Goal: Task Accomplishment & Management: Manage account settings

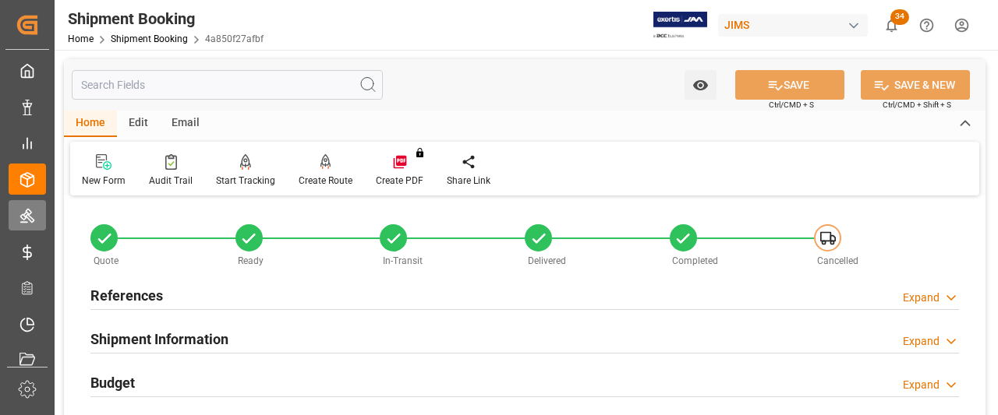
scroll to position [861, 0]
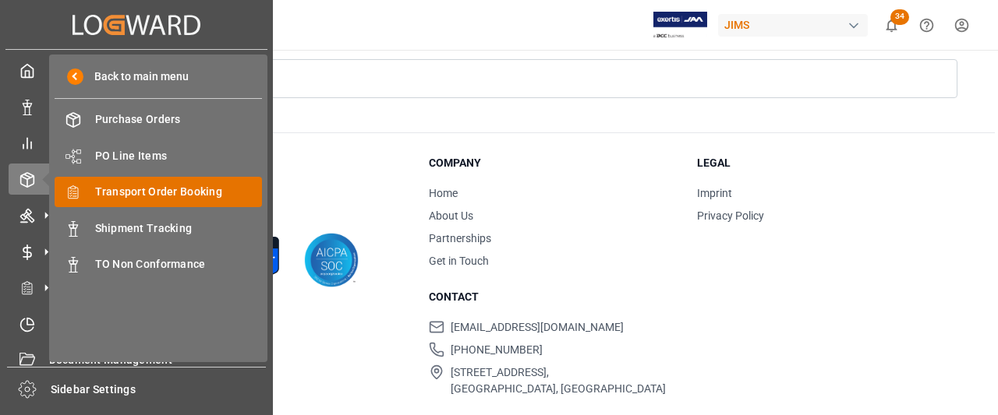
click at [150, 200] on span "Transport Order Booking" at bounding box center [179, 192] width 168 height 16
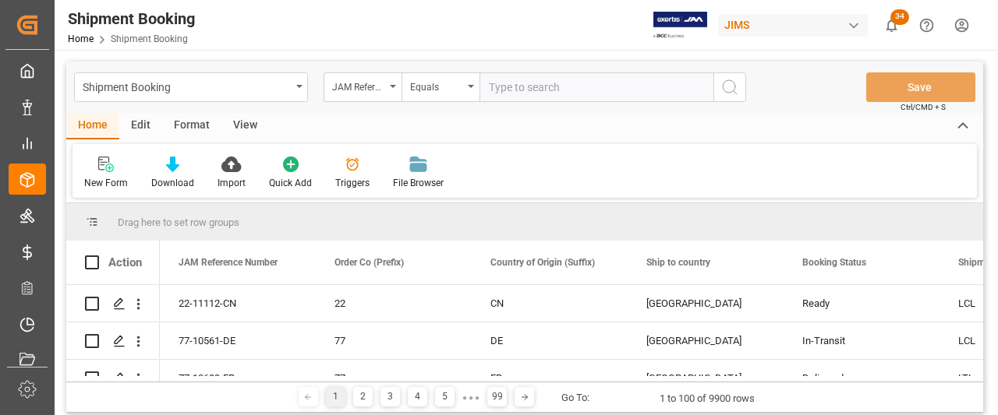
drag, startPoint x: 513, startPoint y: 86, endPoint x: 490, endPoint y: 88, distance: 23.5
click at [490, 88] on input "text" at bounding box center [596, 87] width 234 height 30
type input "77-10677-CN"
click at [719, 91] on button "search button" at bounding box center [729, 87] width 33 height 30
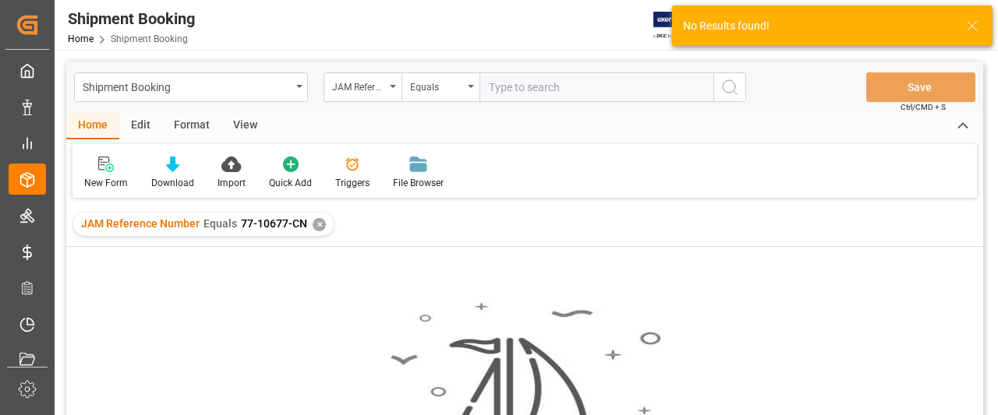
click at [309, 222] on div "JAM Reference Number Equals 77-10677-CN ✕" at bounding box center [203, 224] width 260 height 23
click at [323, 222] on div "✕" at bounding box center [319, 224] width 13 height 13
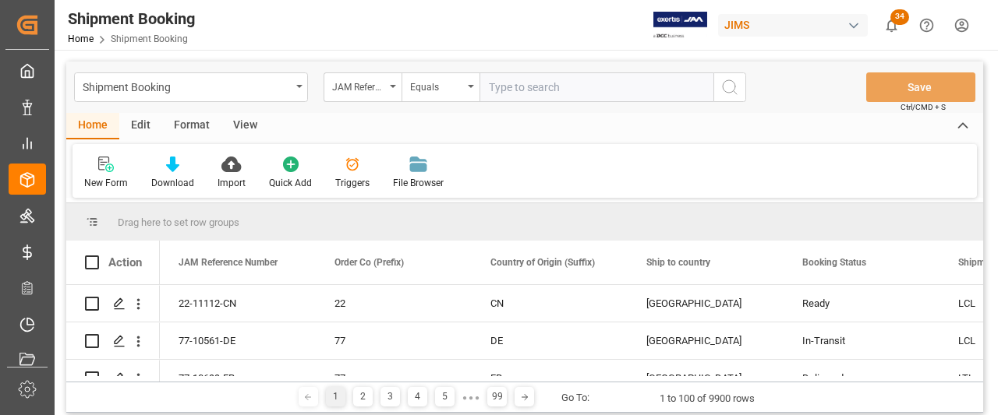
paste input "77-10677-CN"
click at [491, 89] on input "77-10677-CN" at bounding box center [596, 87] width 234 height 30
type input "77-10677-CN"
click at [725, 82] on icon "search button" at bounding box center [729, 87] width 19 height 19
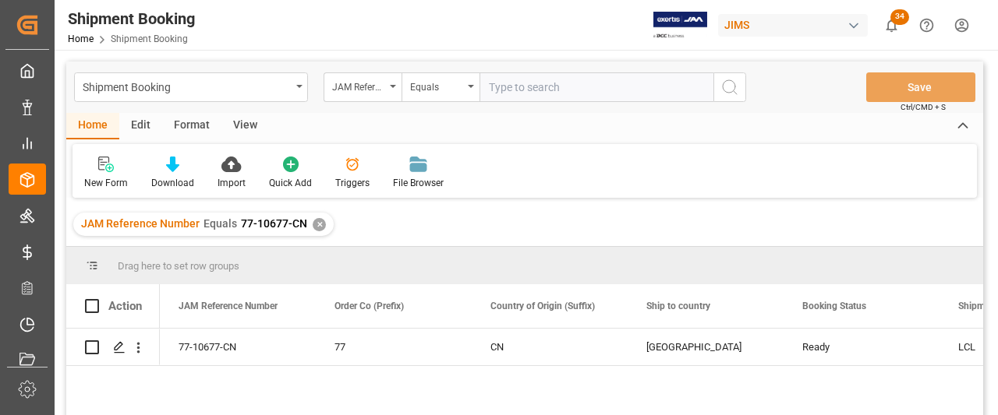
scroll to position [78, 0]
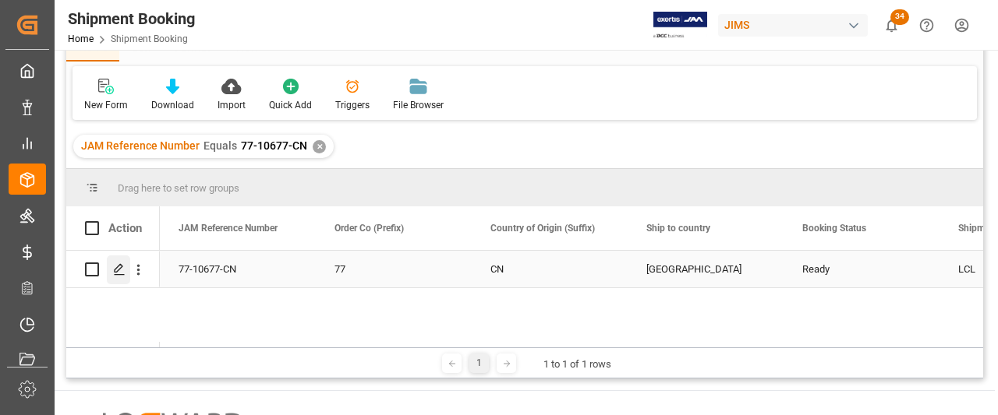
click at [118, 273] on icon "Press SPACE to select this row." at bounding box center [119, 269] width 12 height 12
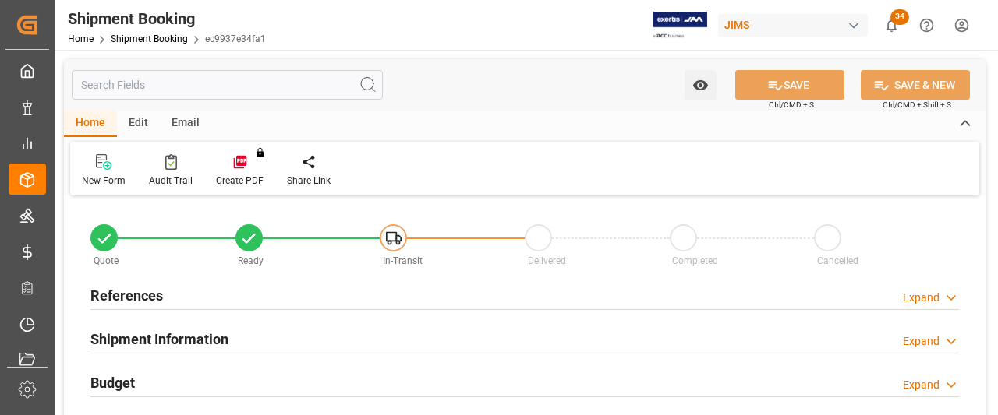
type input "0"
type input "01.09.2025"
click at [126, 295] on h2 "References" at bounding box center [126, 295] width 72 height 21
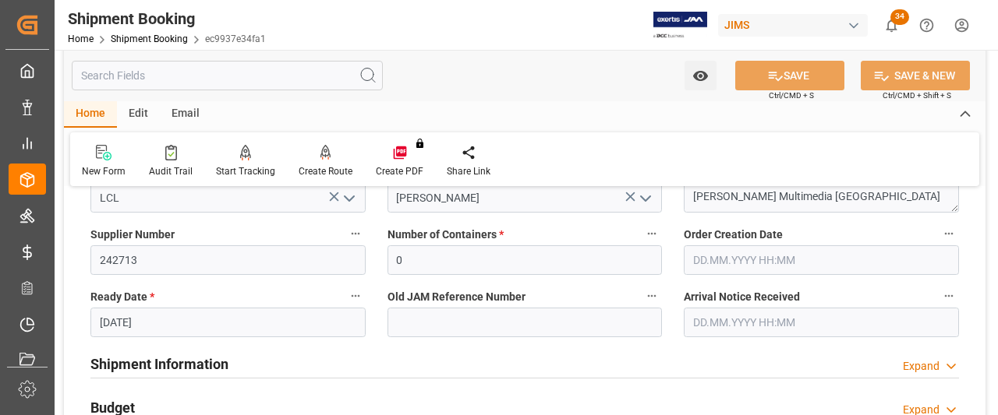
scroll to position [312, 0]
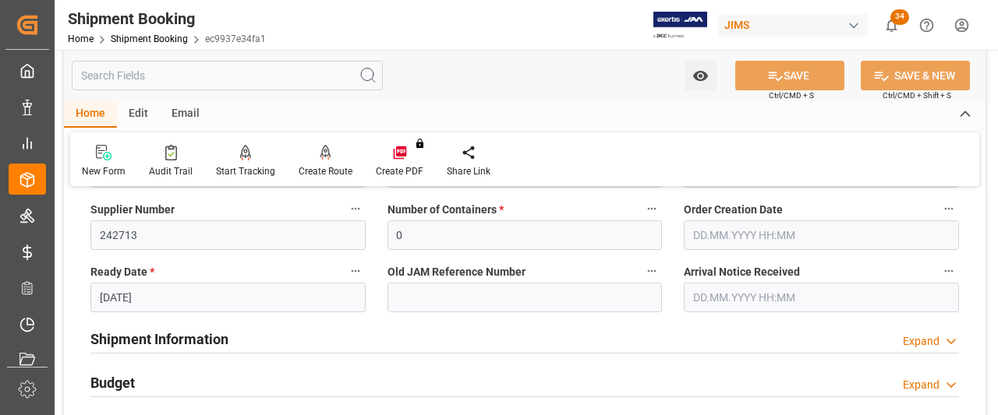
click at [790, 237] on input "text" at bounding box center [821, 236] width 275 height 30
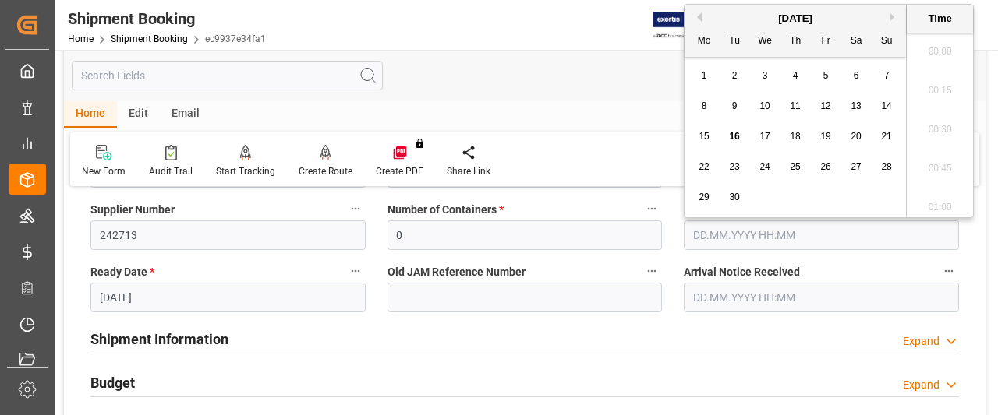
scroll to position [2109, 0]
click at [699, 13] on button "Previous Month" at bounding box center [696, 16] width 9 height 9
click at [889, 13] on button "Next Month" at bounding box center [893, 16] width 9 height 9
click at [702, 79] on span "1" at bounding box center [704, 75] width 5 height 11
type input "01.09.2025 00:00"
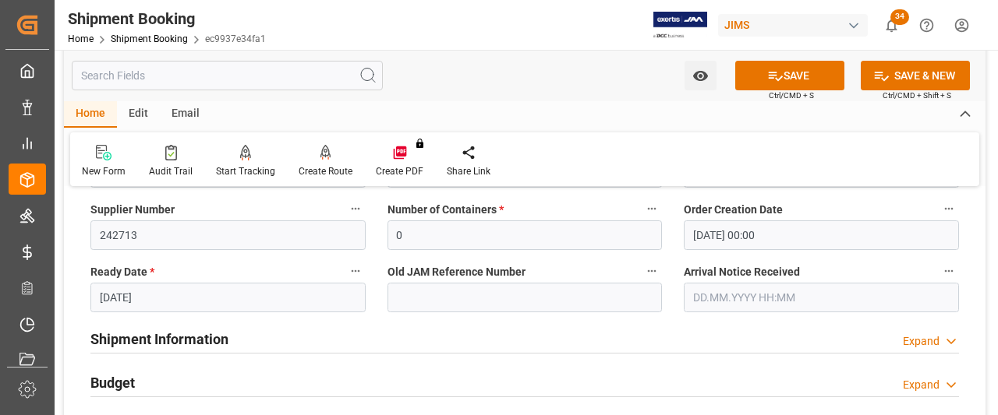
click at [585, 19] on div at bounding box center [641, 25] width 131 height 27
click at [812, 74] on button "SAVE" at bounding box center [789, 76] width 109 height 30
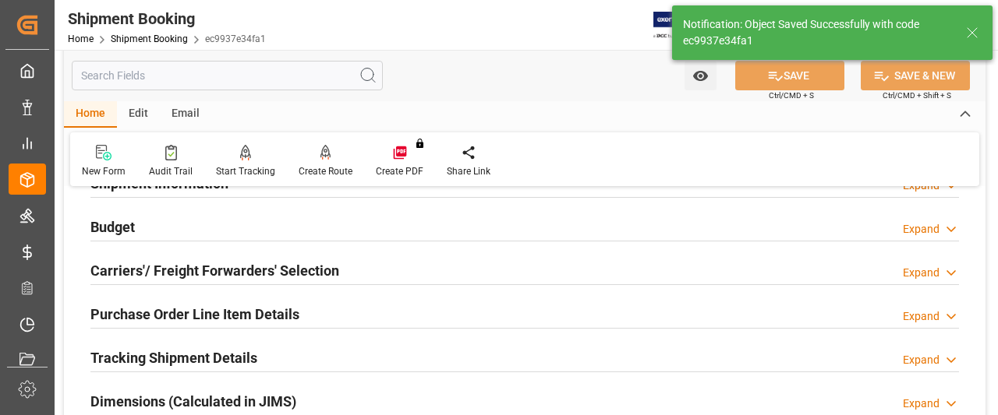
scroll to position [78, 0]
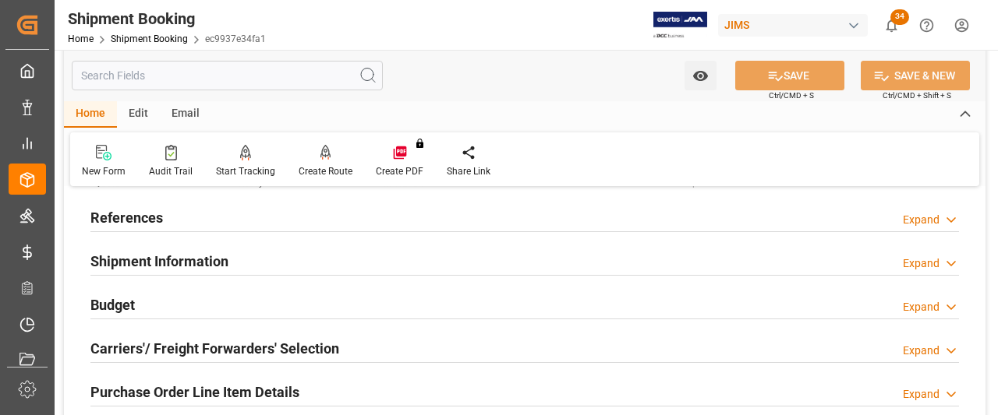
click at [187, 266] on h2 "Shipment Information" at bounding box center [159, 261] width 138 height 21
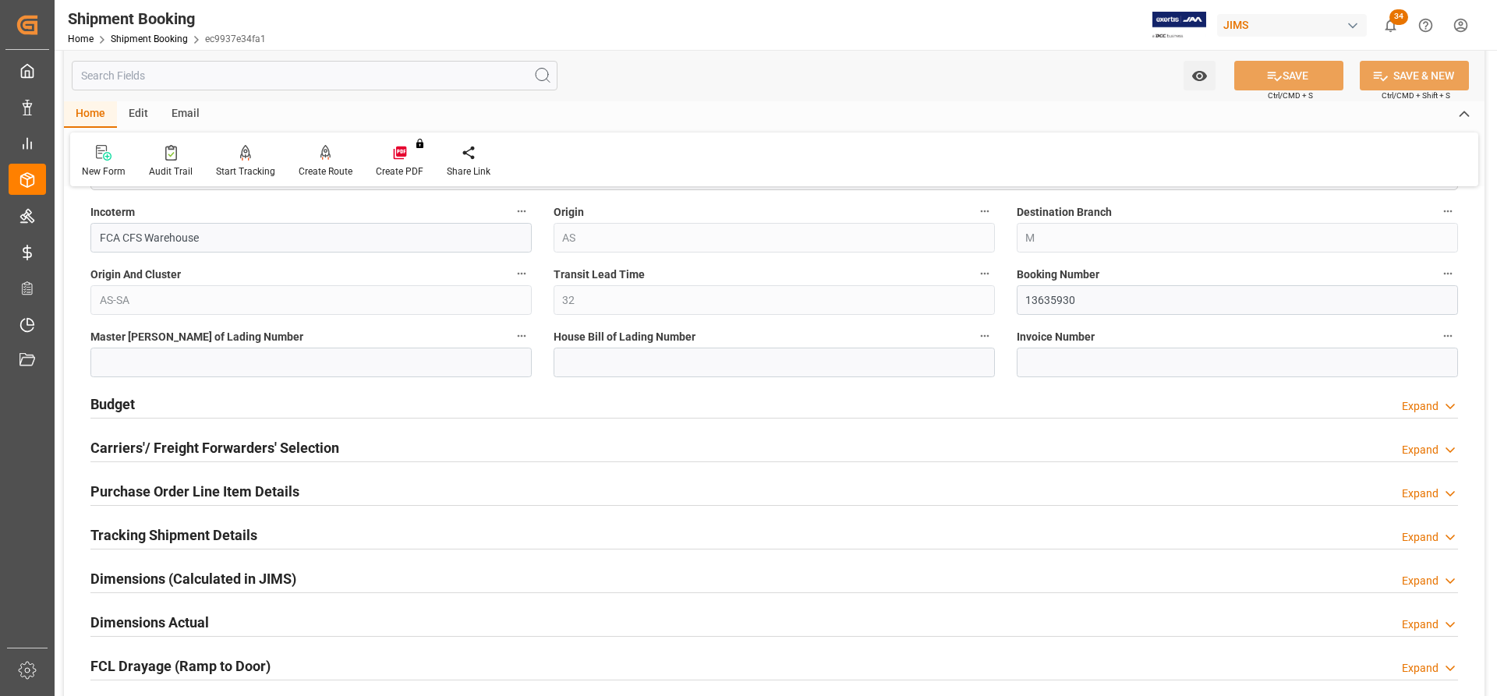
scroll to position [624, 0]
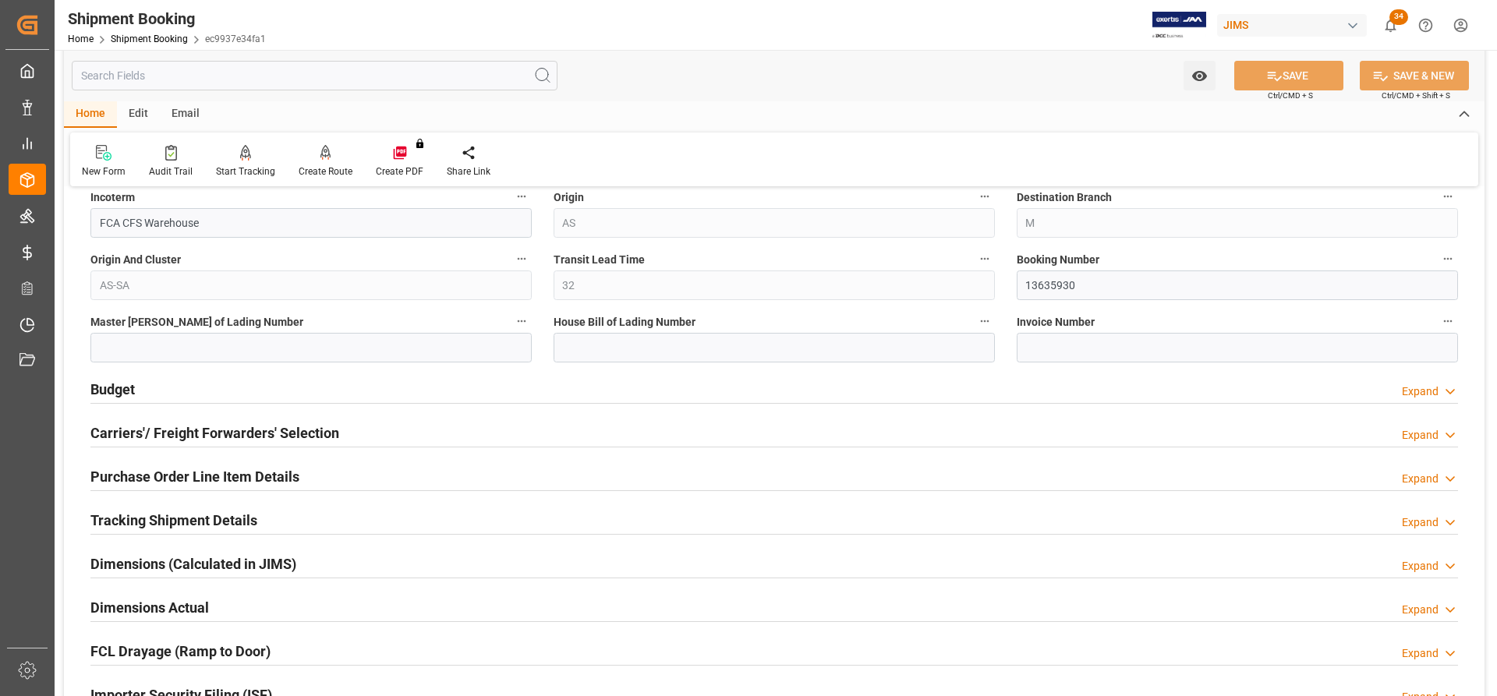
click at [180, 415] on h2 "Carriers'/ Freight Forwarders' Selection" at bounding box center [214, 433] width 249 height 21
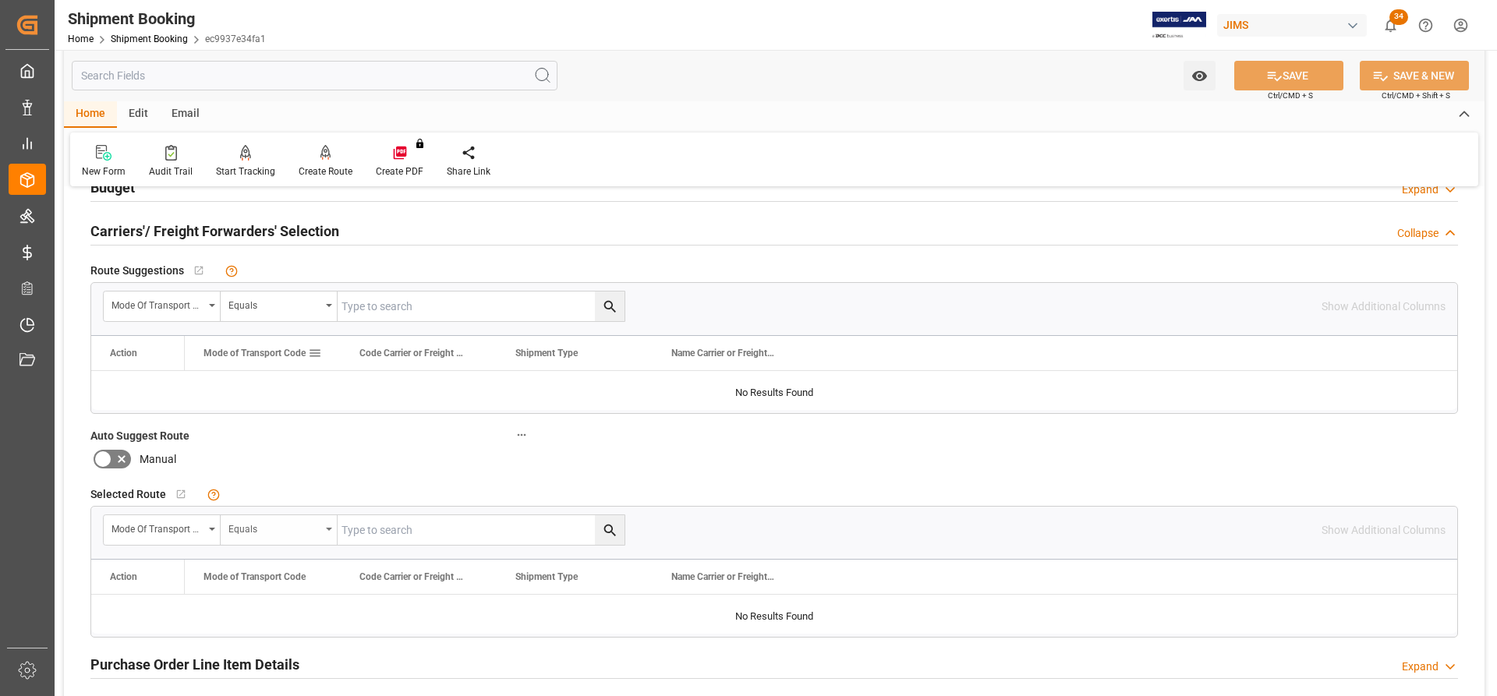
scroll to position [857, 0]
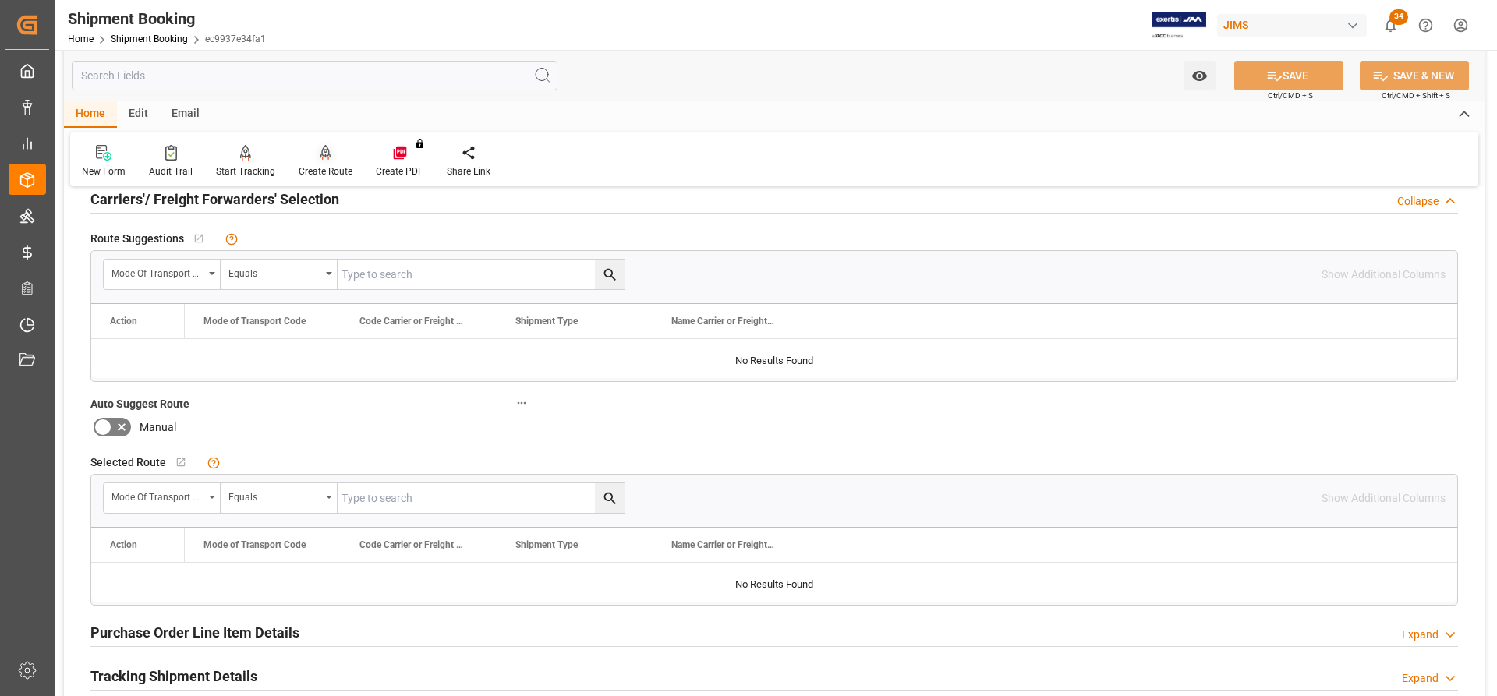
click at [328, 164] on div "Create Route" at bounding box center [325, 161] width 77 height 34
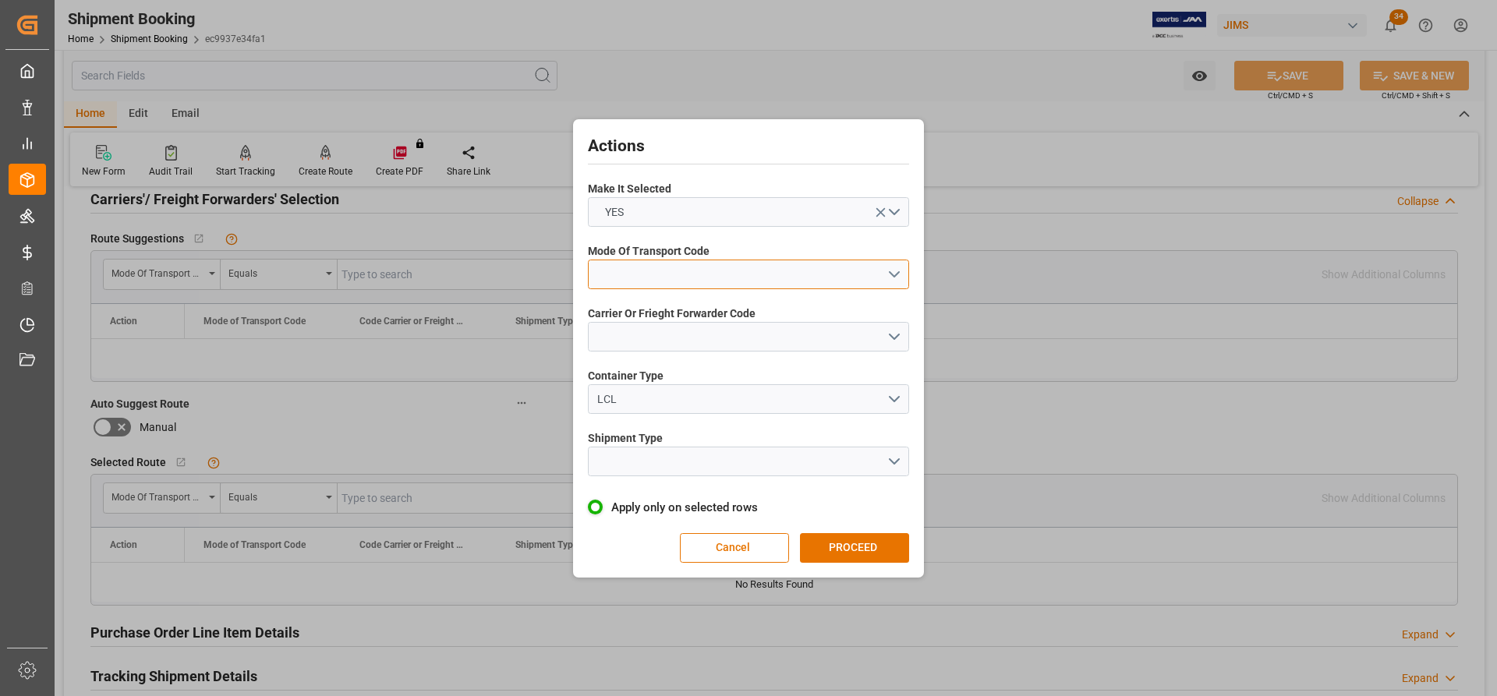
click at [895, 272] on button "open menu" at bounding box center [748, 275] width 321 height 30
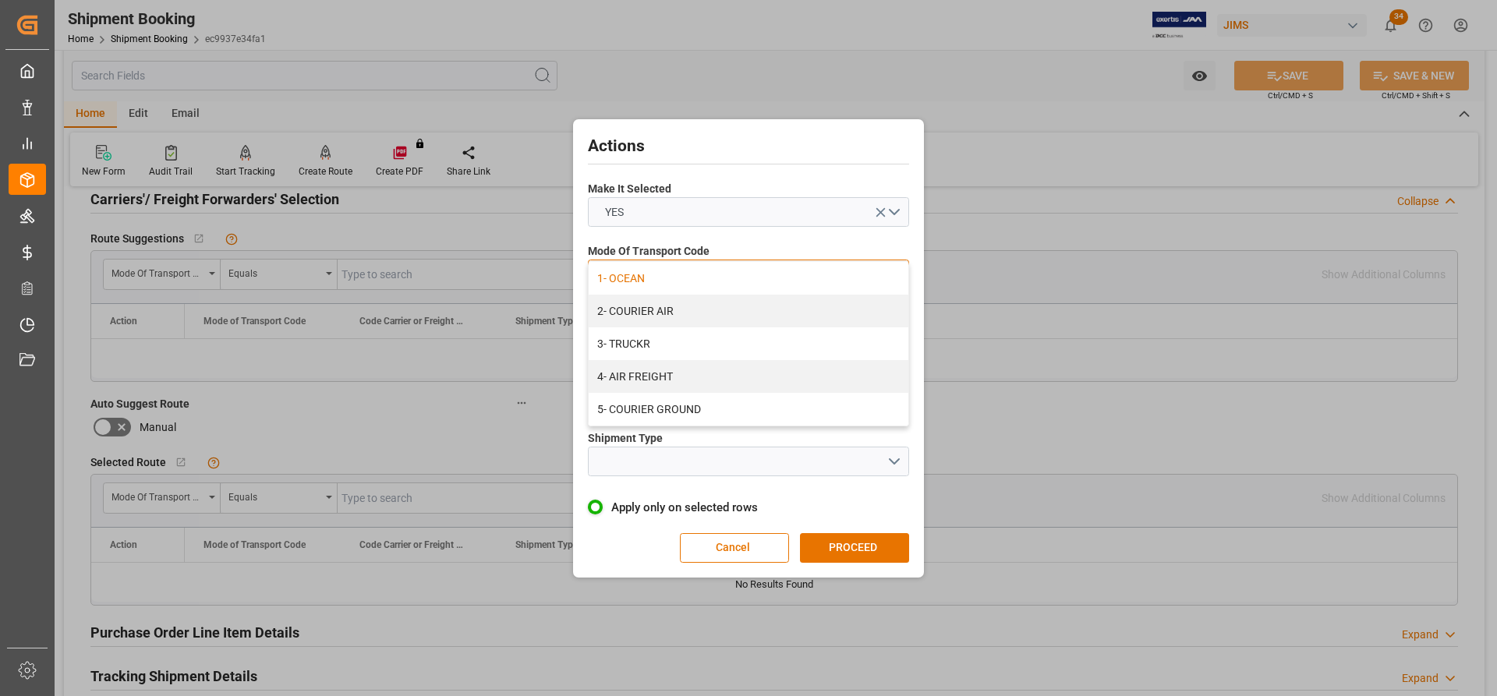
click at [634, 284] on div "1- OCEAN" at bounding box center [749, 278] width 320 height 33
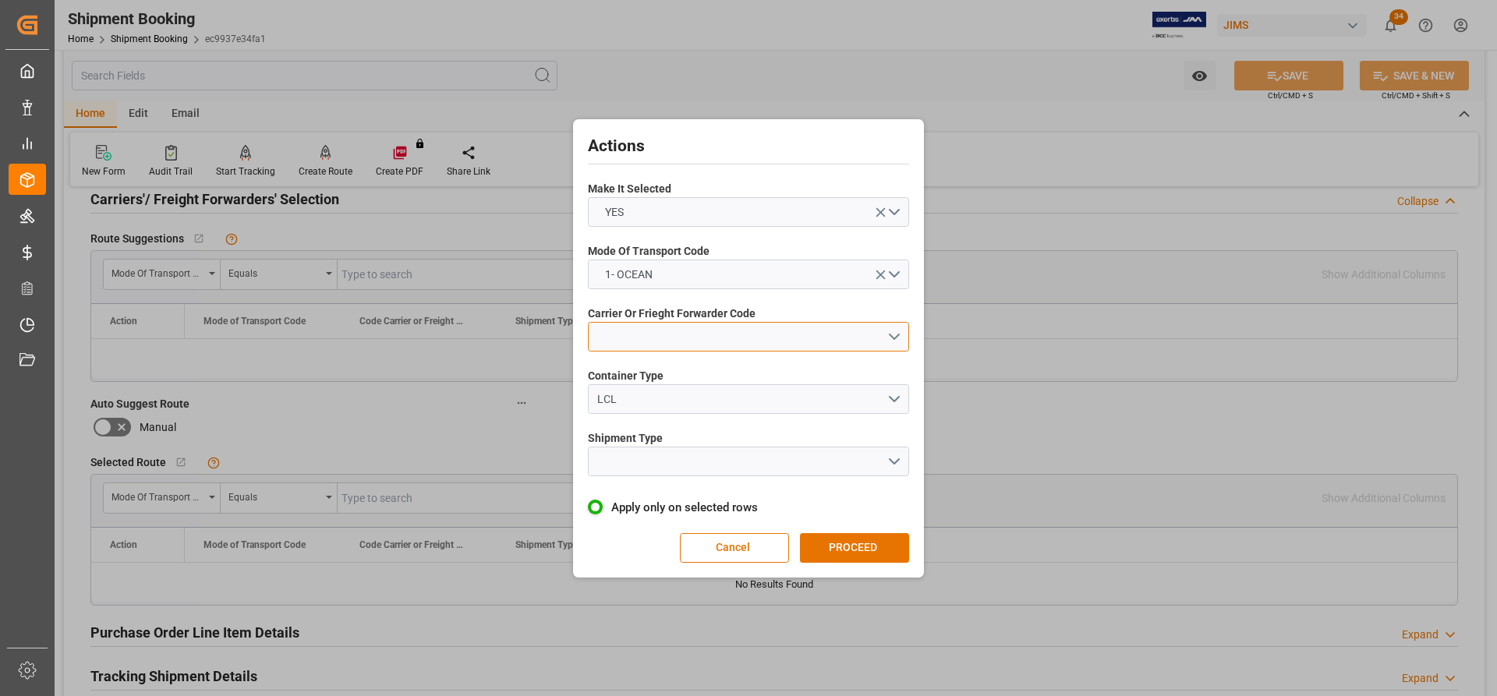
click at [667, 334] on button "open menu" at bounding box center [748, 337] width 321 height 30
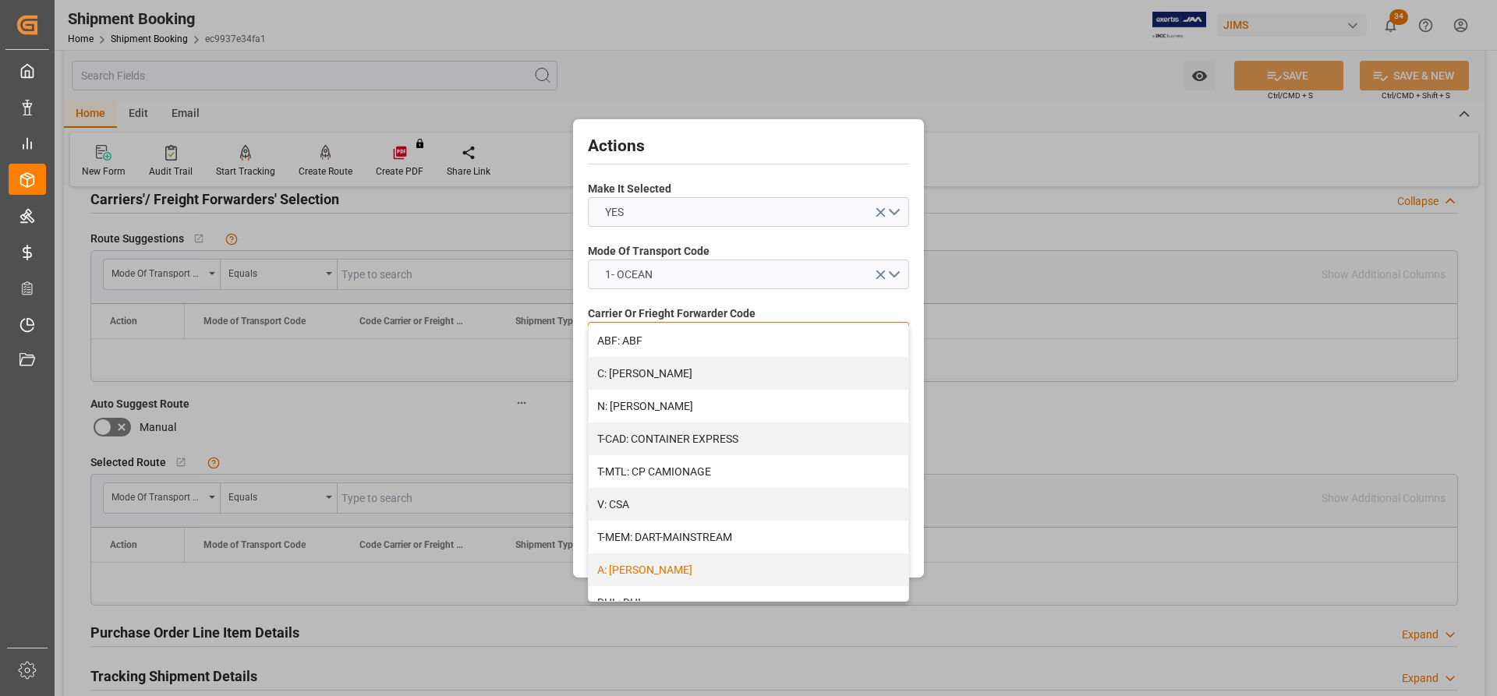
click at [647, 415] on div "A: DELMAR" at bounding box center [749, 569] width 320 height 33
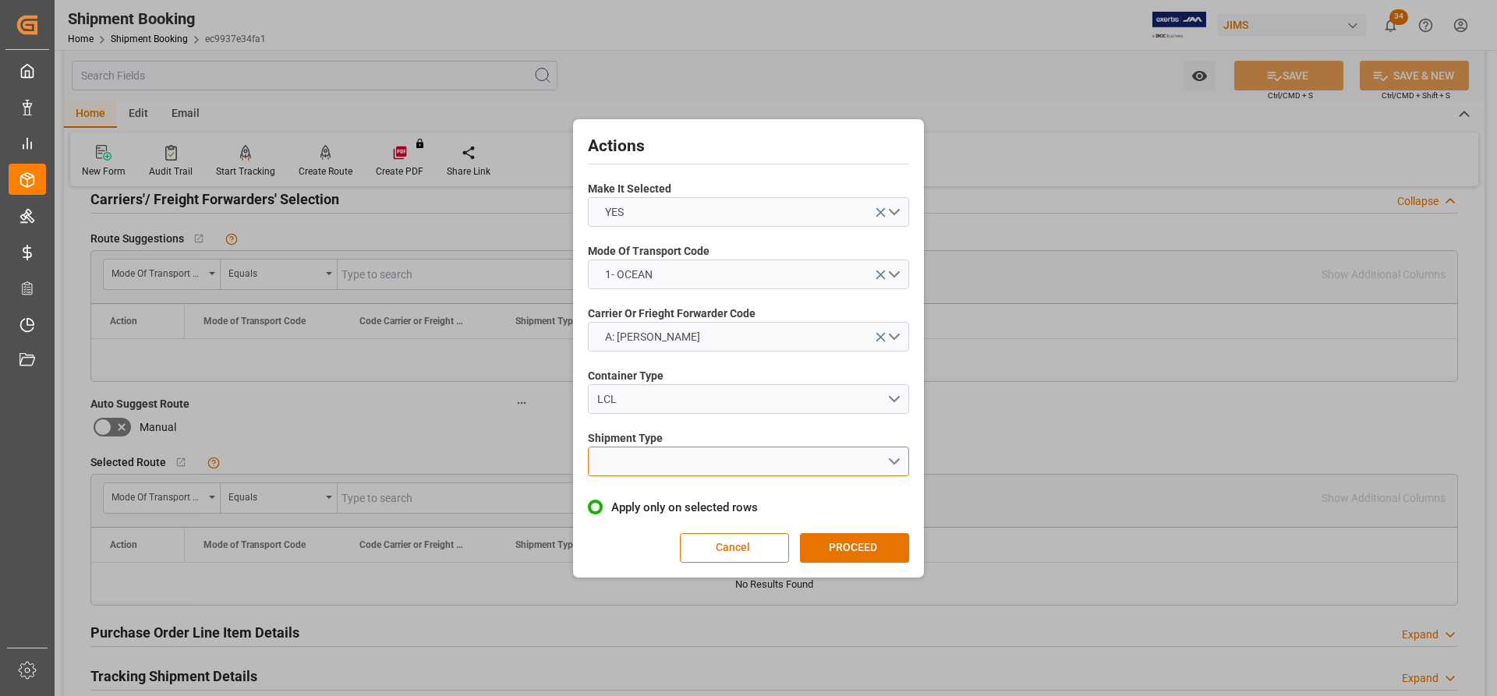
click at [684, 415] on button "open menu" at bounding box center [748, 462] width 321 height 30
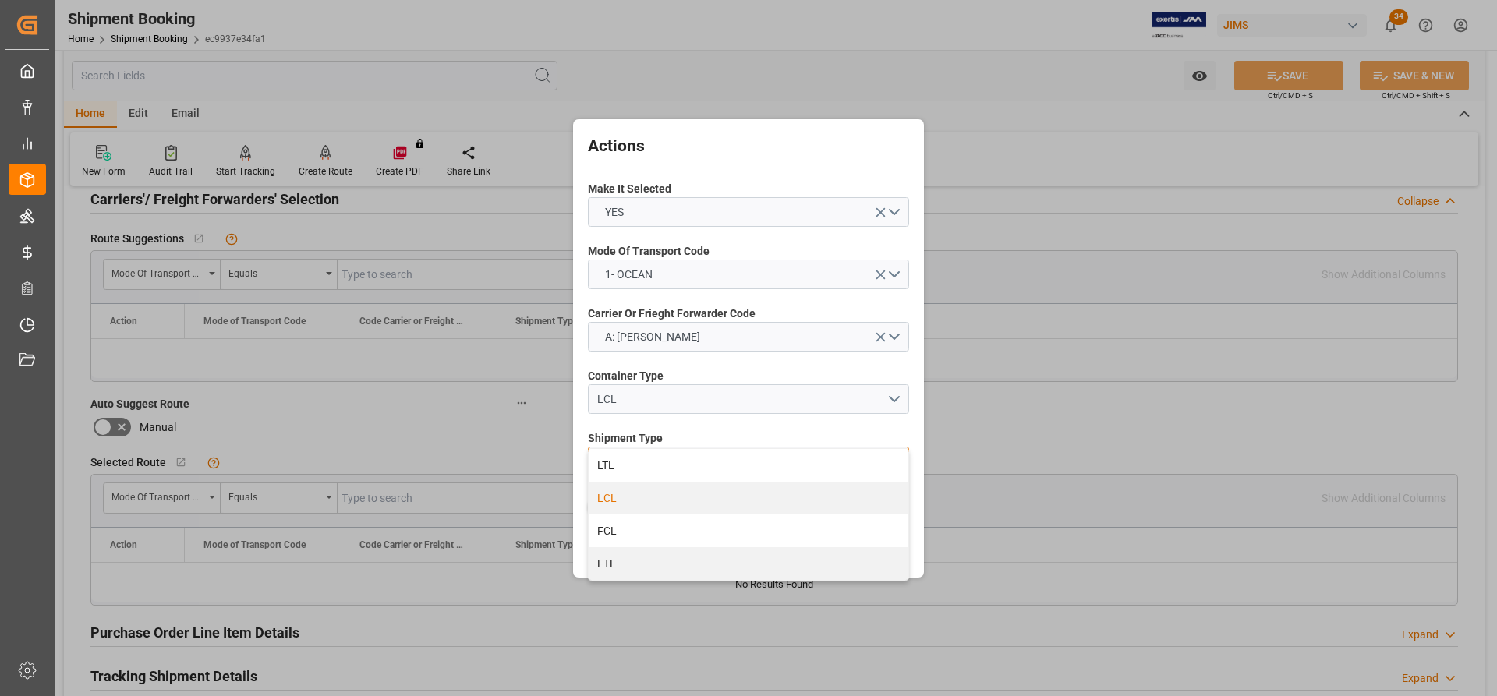
click at [612, 415] on div "LCL" at bounding box center [749, 498] width 320 height 33
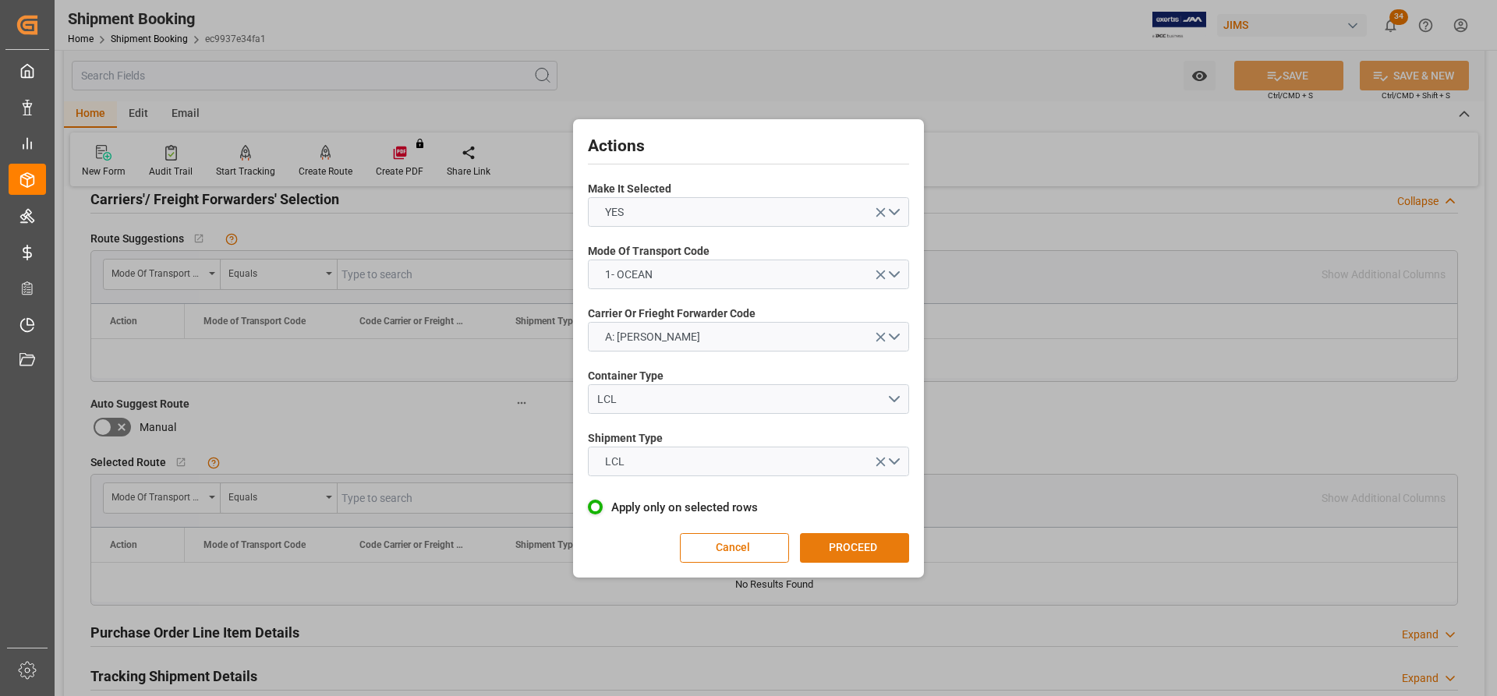
click at [866, 415] on button "PROCEED" at bounding box center [854, 548] width 109 height 30
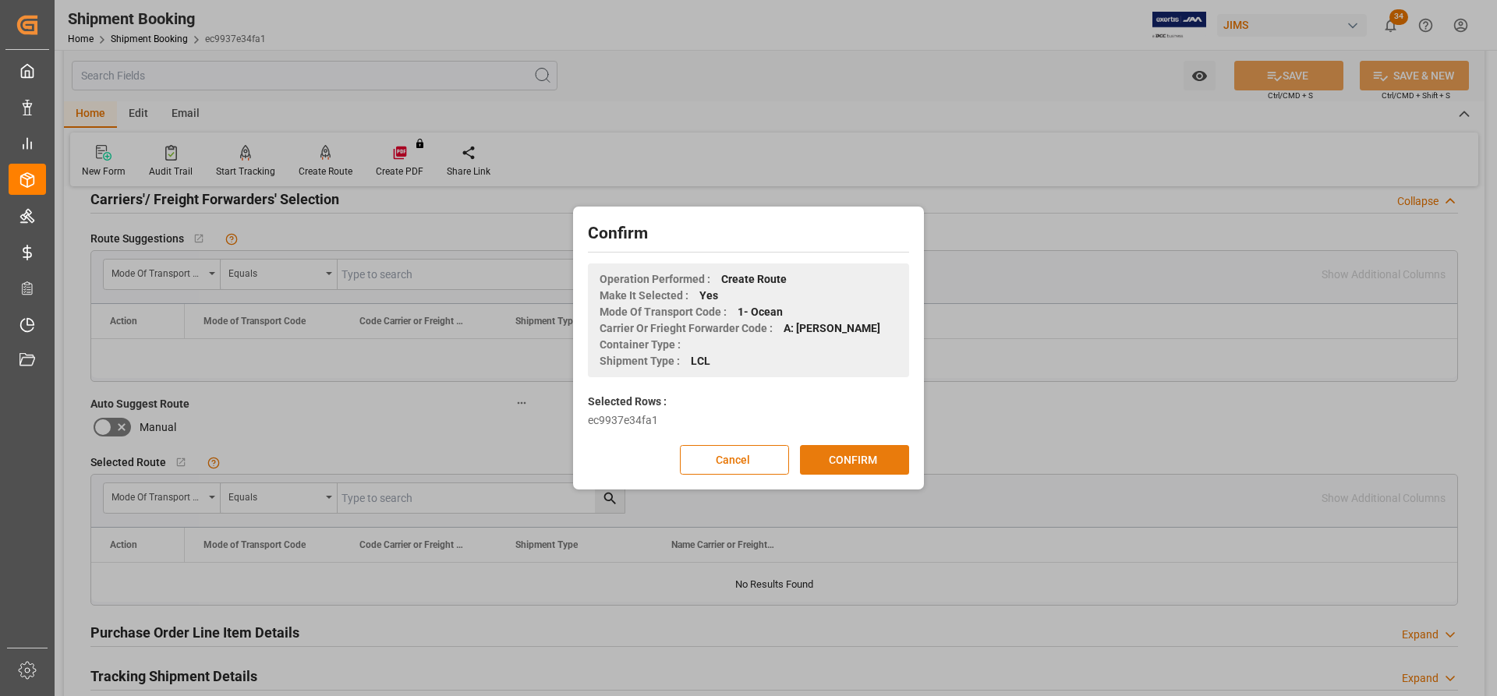
click at [844, 415] on button "CONFIRM" at bounding box center [854, 460] width 109 height 30
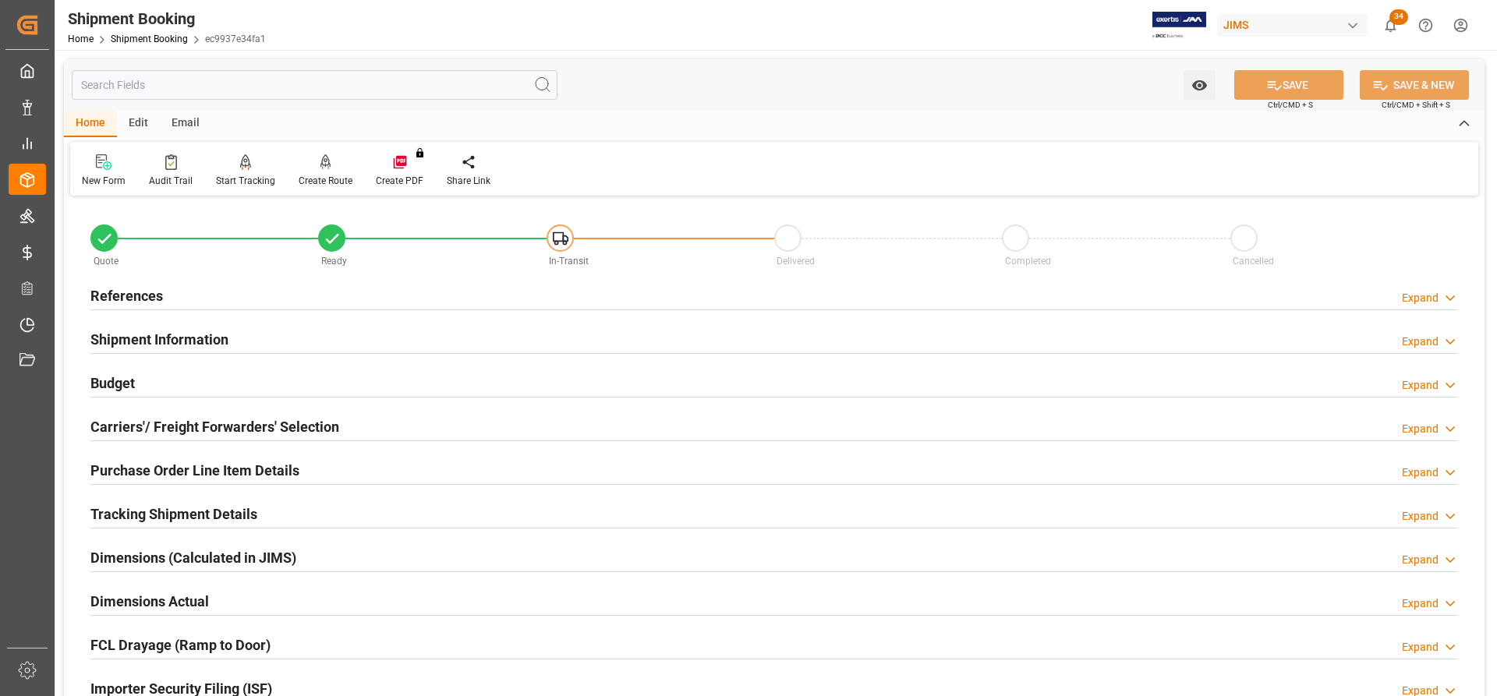
click at [141, 419] on h2 "Carriers'/ Freight Forwarders' Selection" at bounding box center [214, 426] width 249 height 21
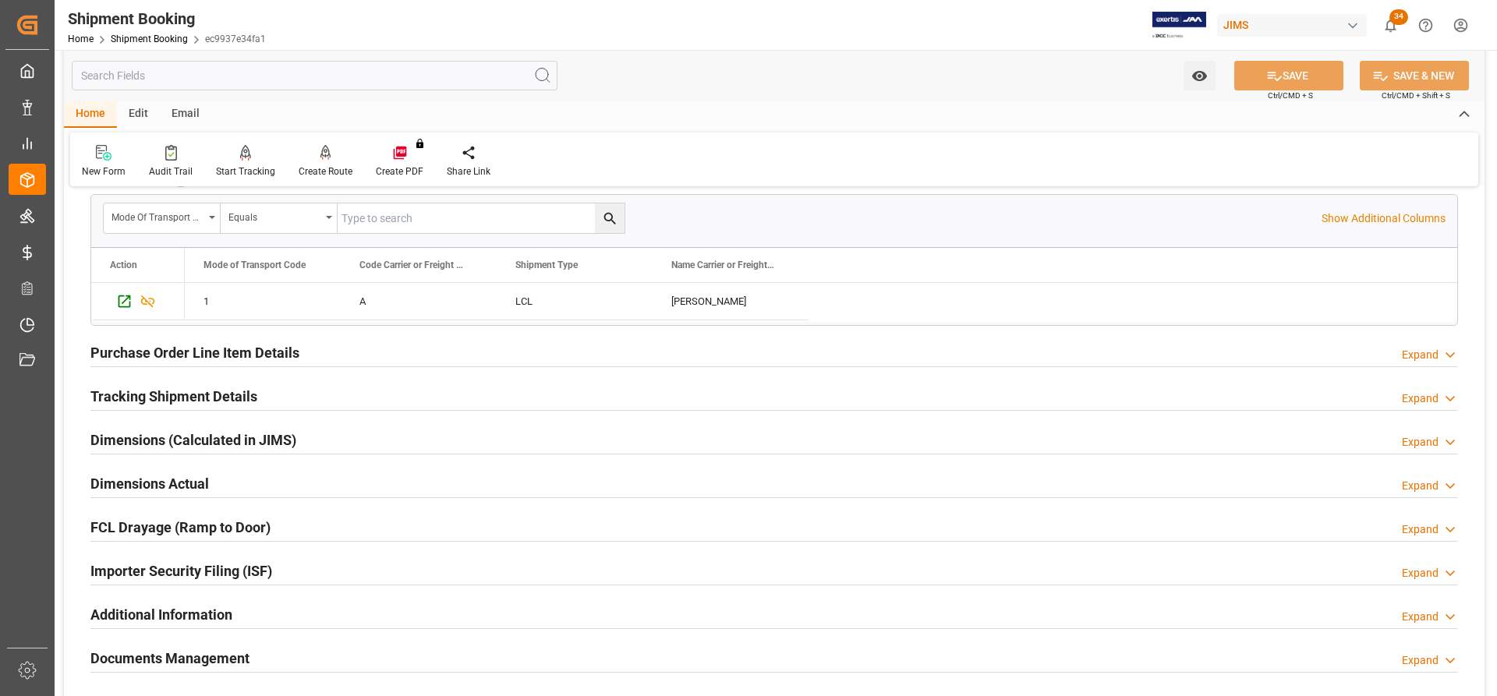
scroll to position [546, 0]
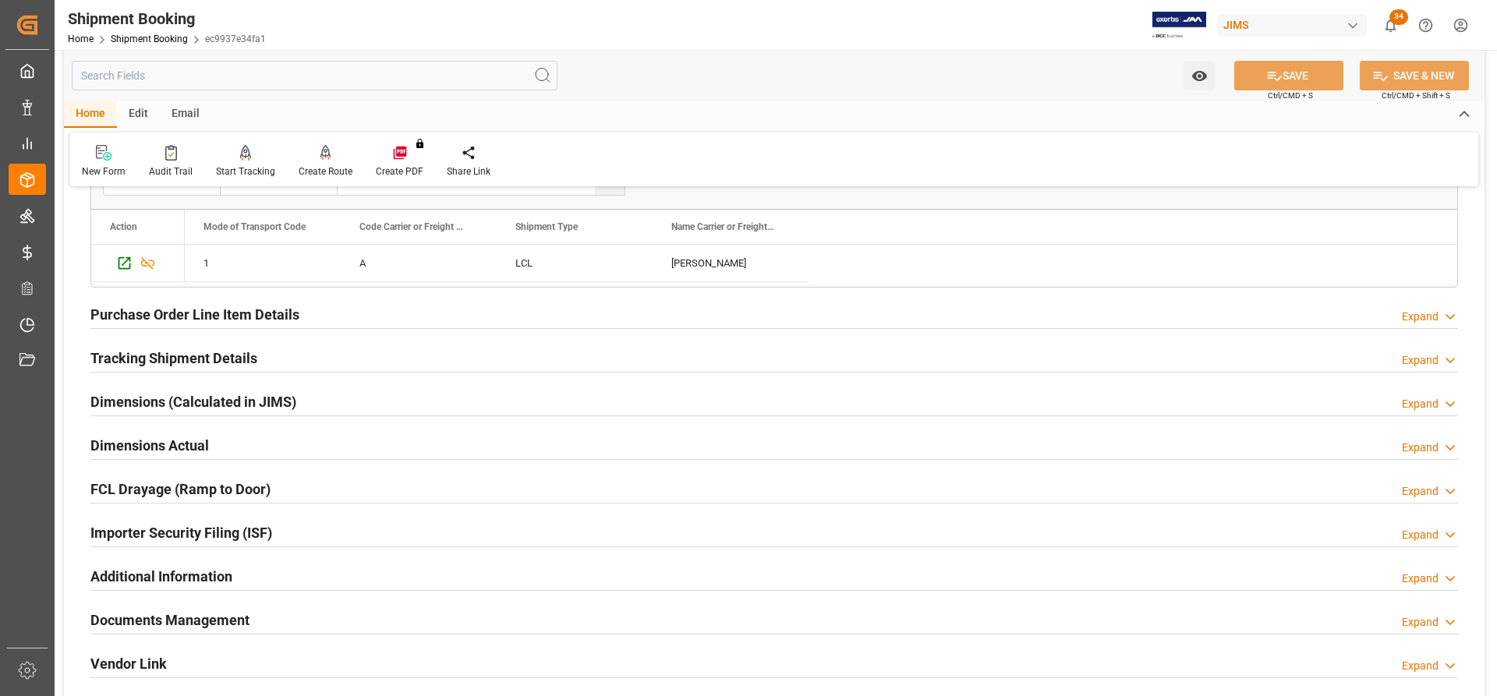
click at [176, 322] on h2 "Purchase Order Line Item Details" at bounding box center [194, 314] width 209 height 21
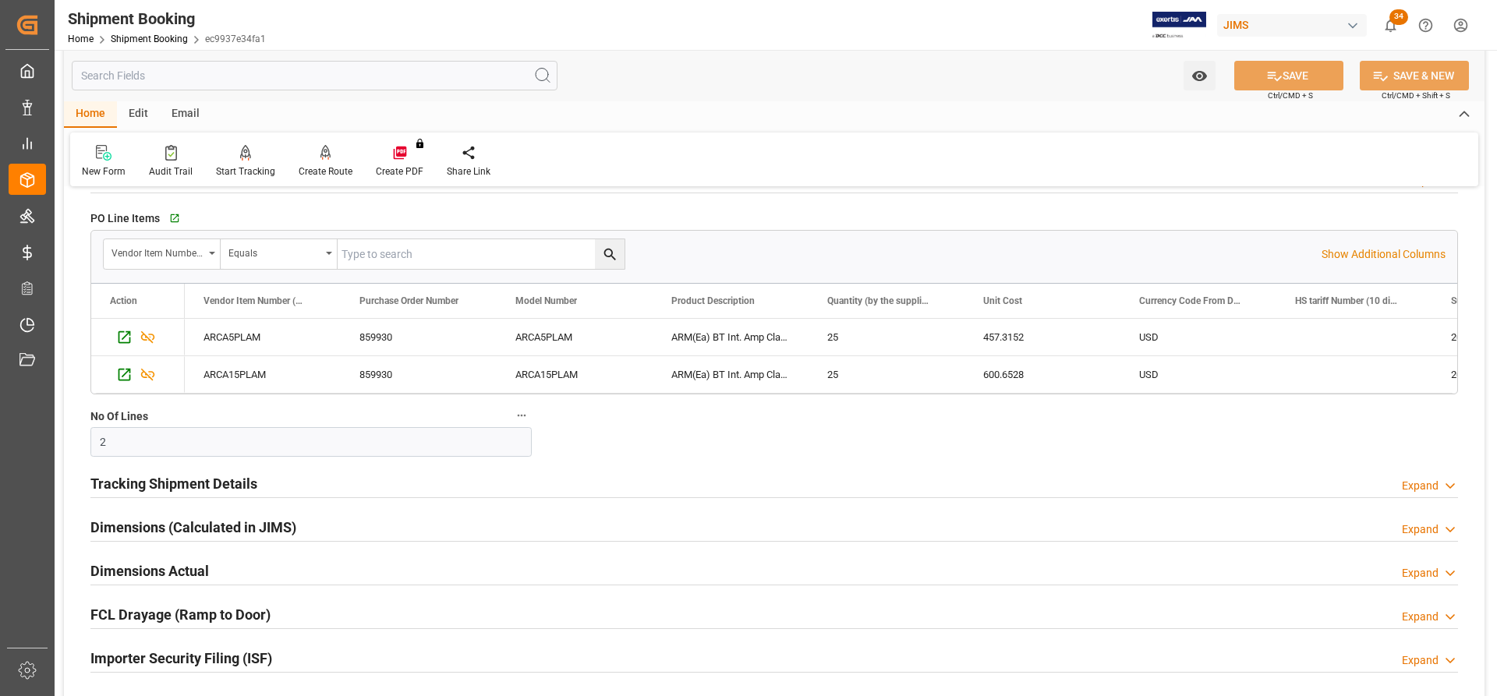
scroll to position [702, 0]
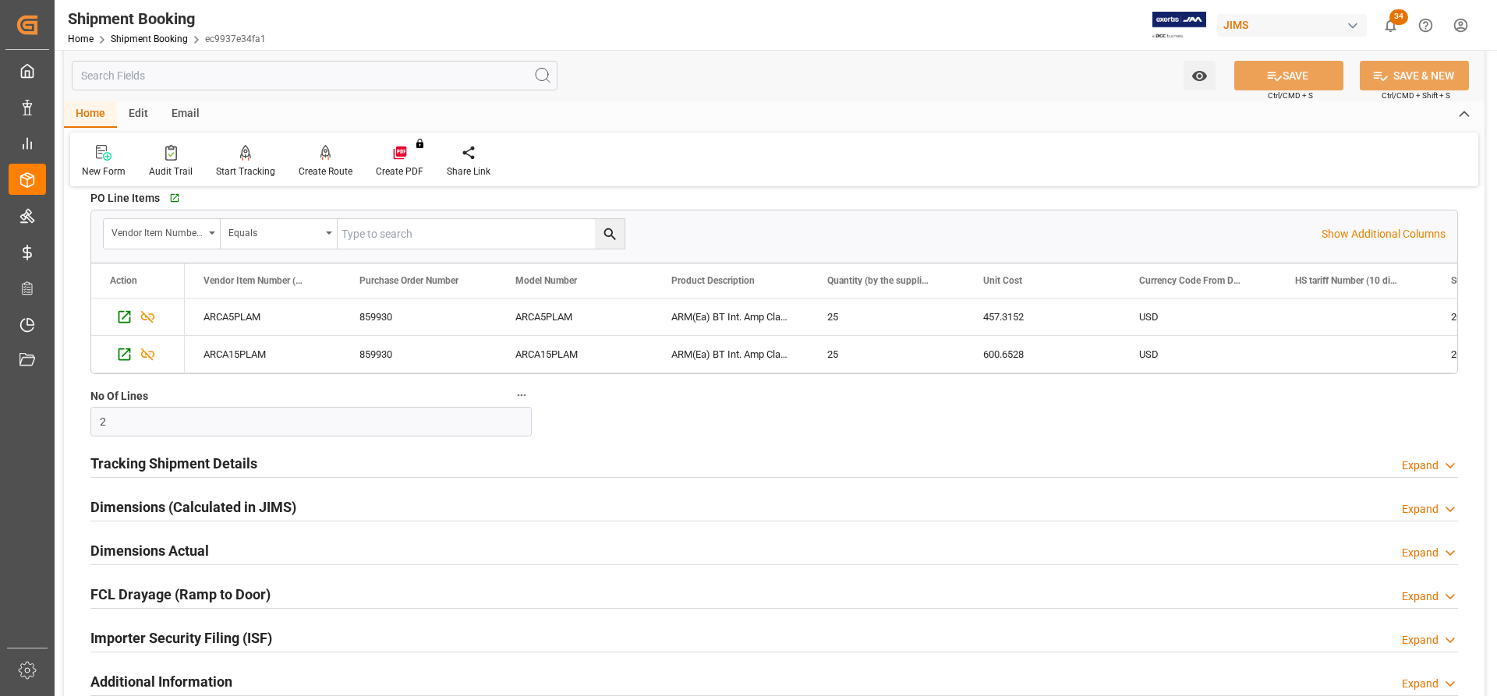
click at [159, 455] on h2 "Tracking Shipment Details" at bounding box center [173, 463] width 167 height 21
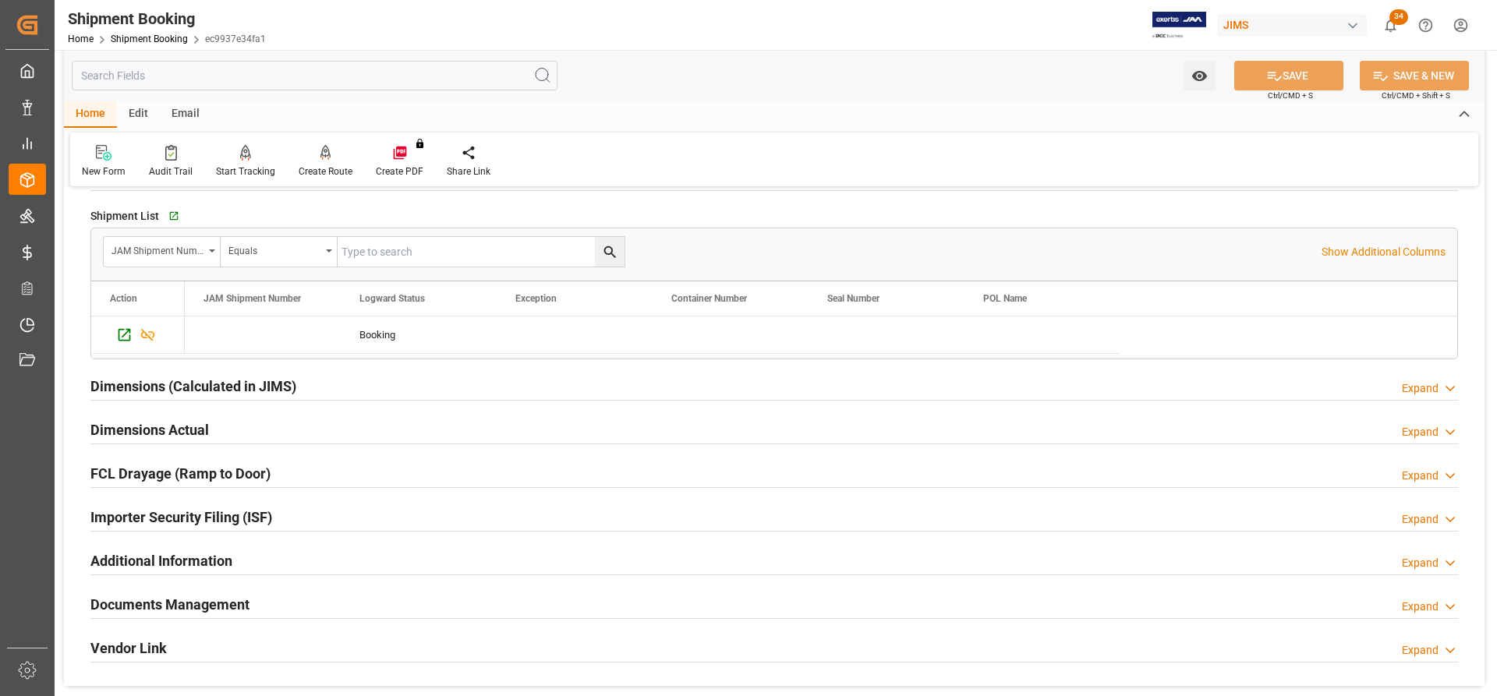
scroll to position [1013, 0]
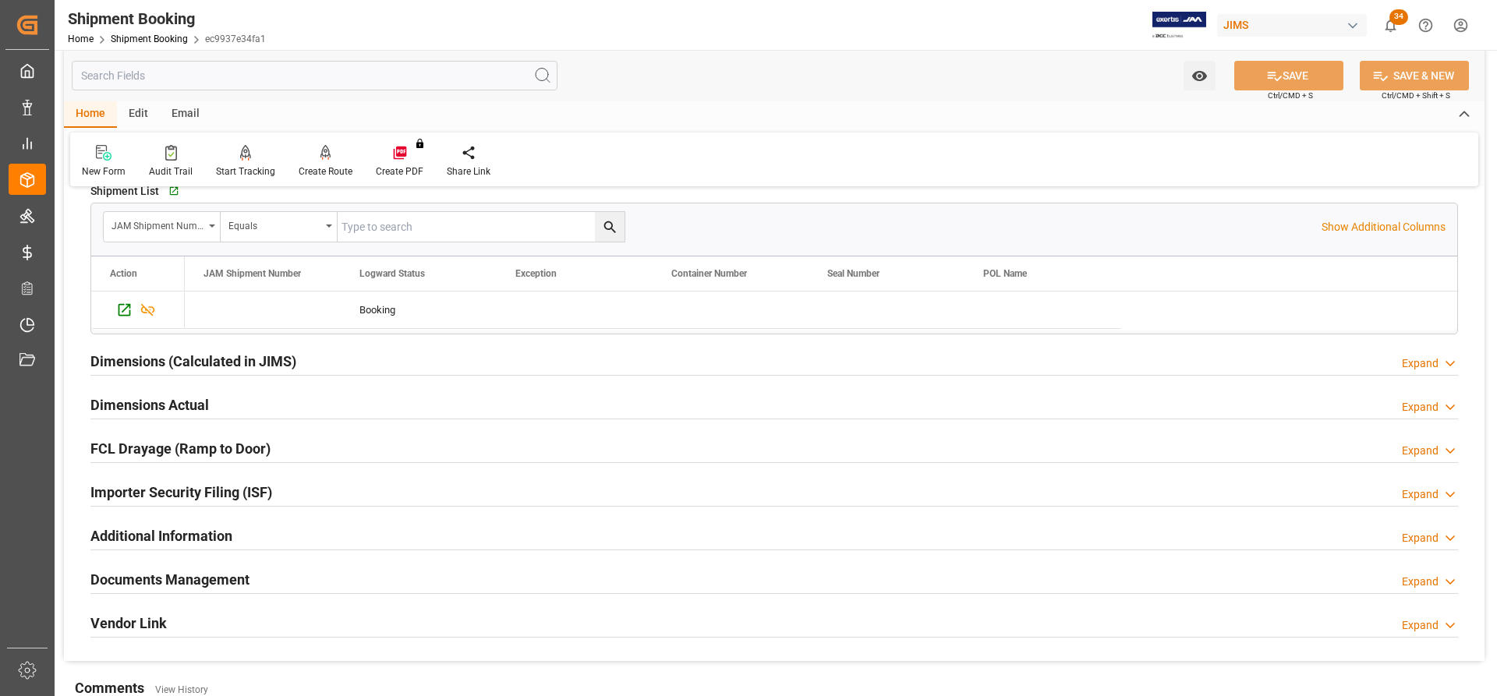
click at [133, 402] on h2 "Dimensions Actual" at bounding box center [149, 404] width 118 height 21
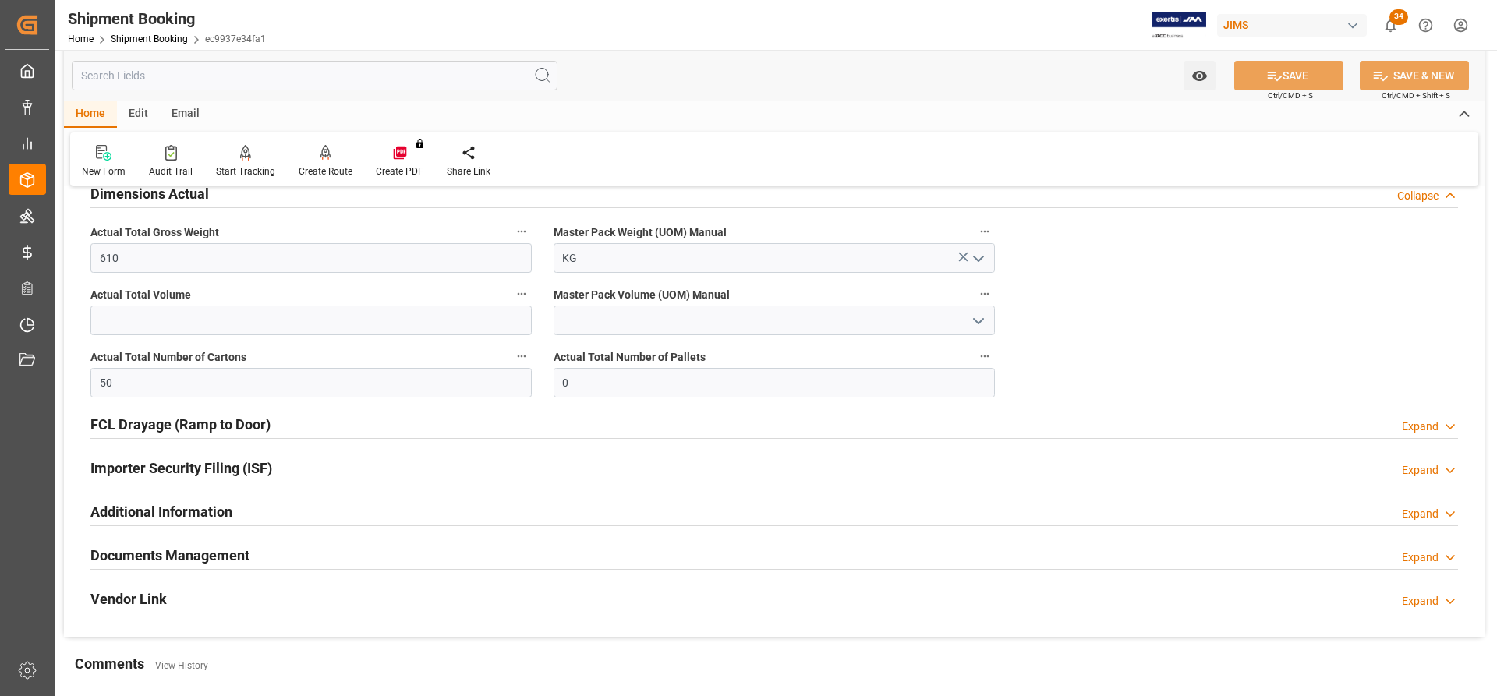
scroll to position [1247, 0]
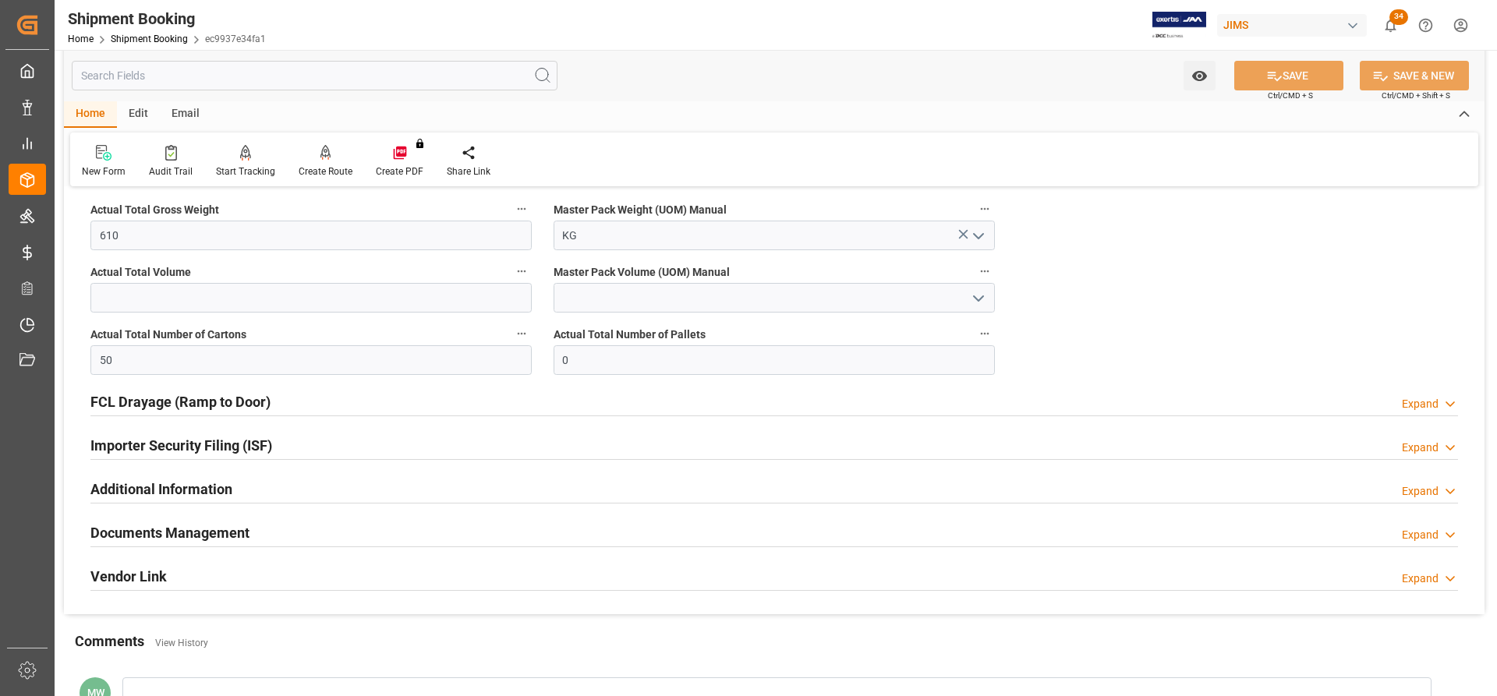
click at [193, 532] on h2 "Documents Management" at bounding box center [169, 532] width 159 height 21
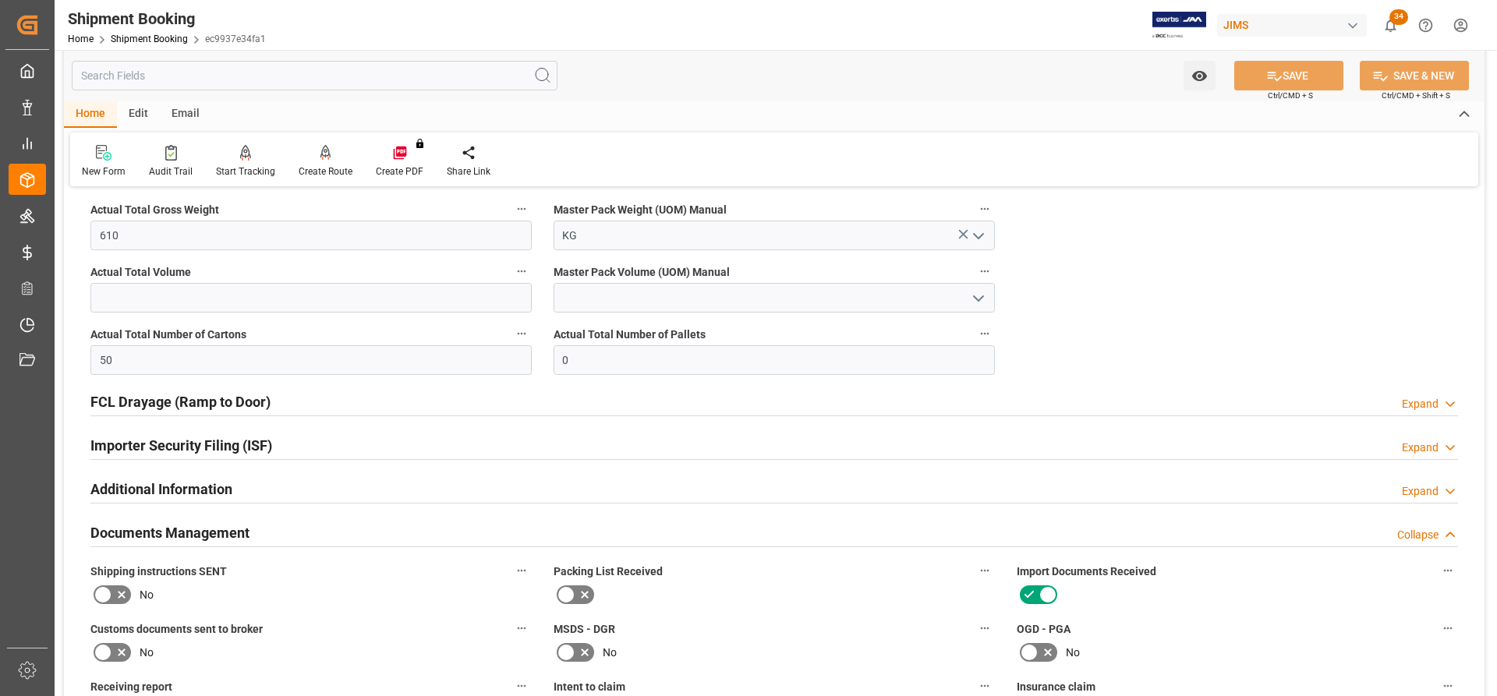
click at [189, 525] on h2 "Documents Management" at bounding box center [169, 532] width 159 height 21
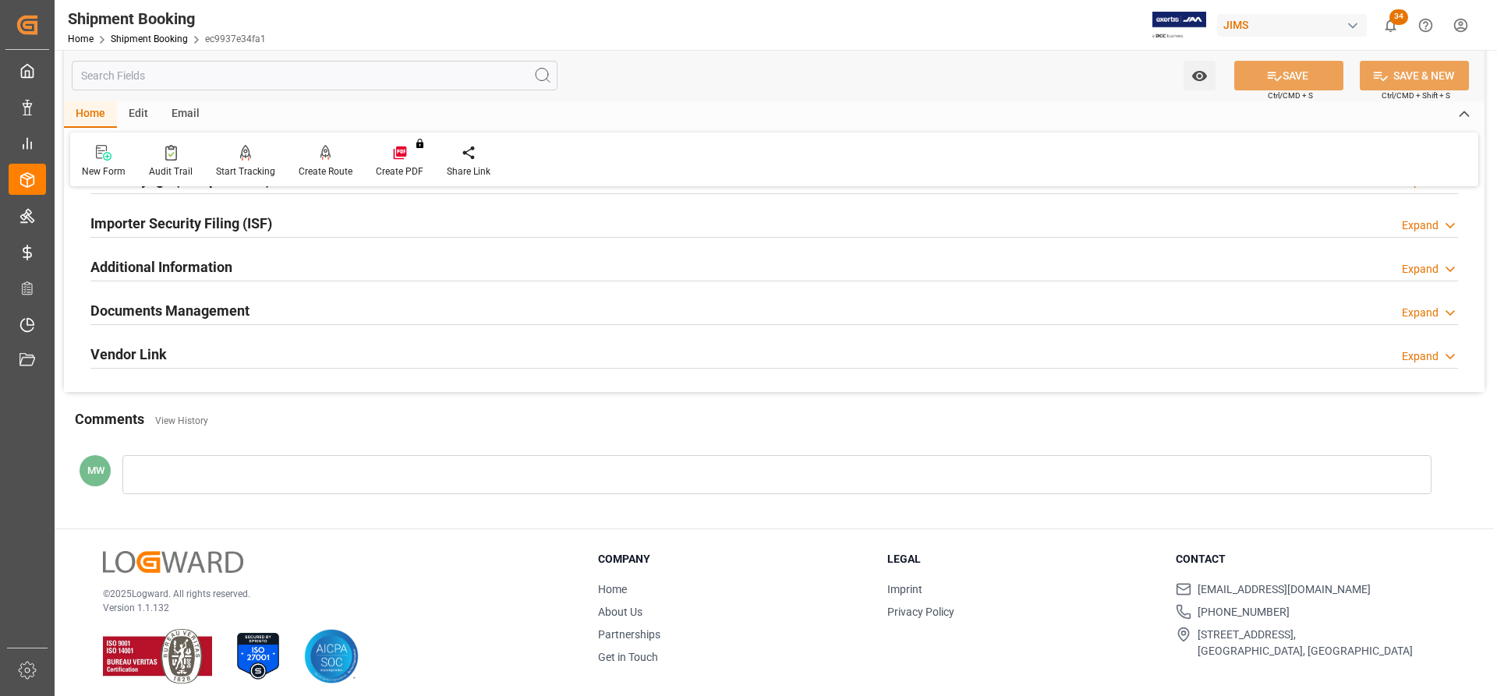
scroll to position [1478, 0]
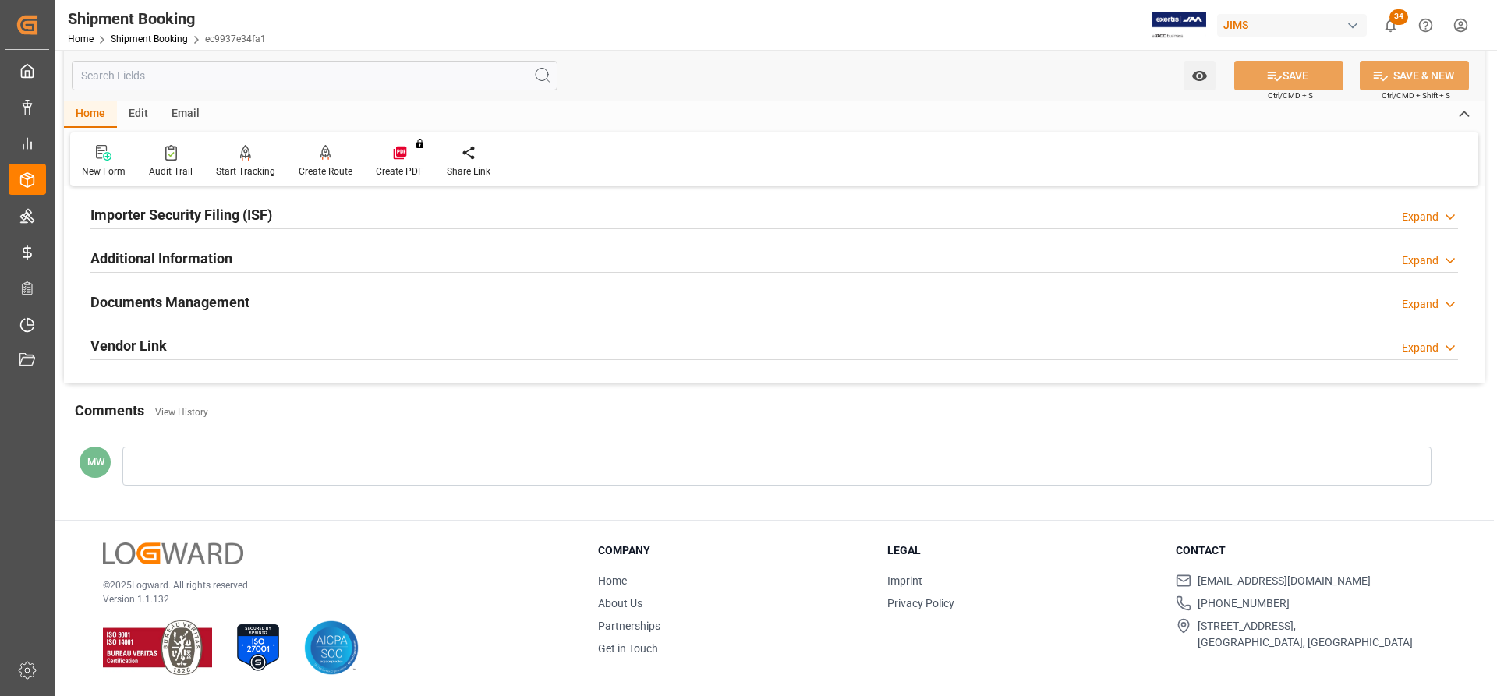
click at [133, 295] on h2 "Documents Management" at bounding box center [169, 302] width 159 height 21
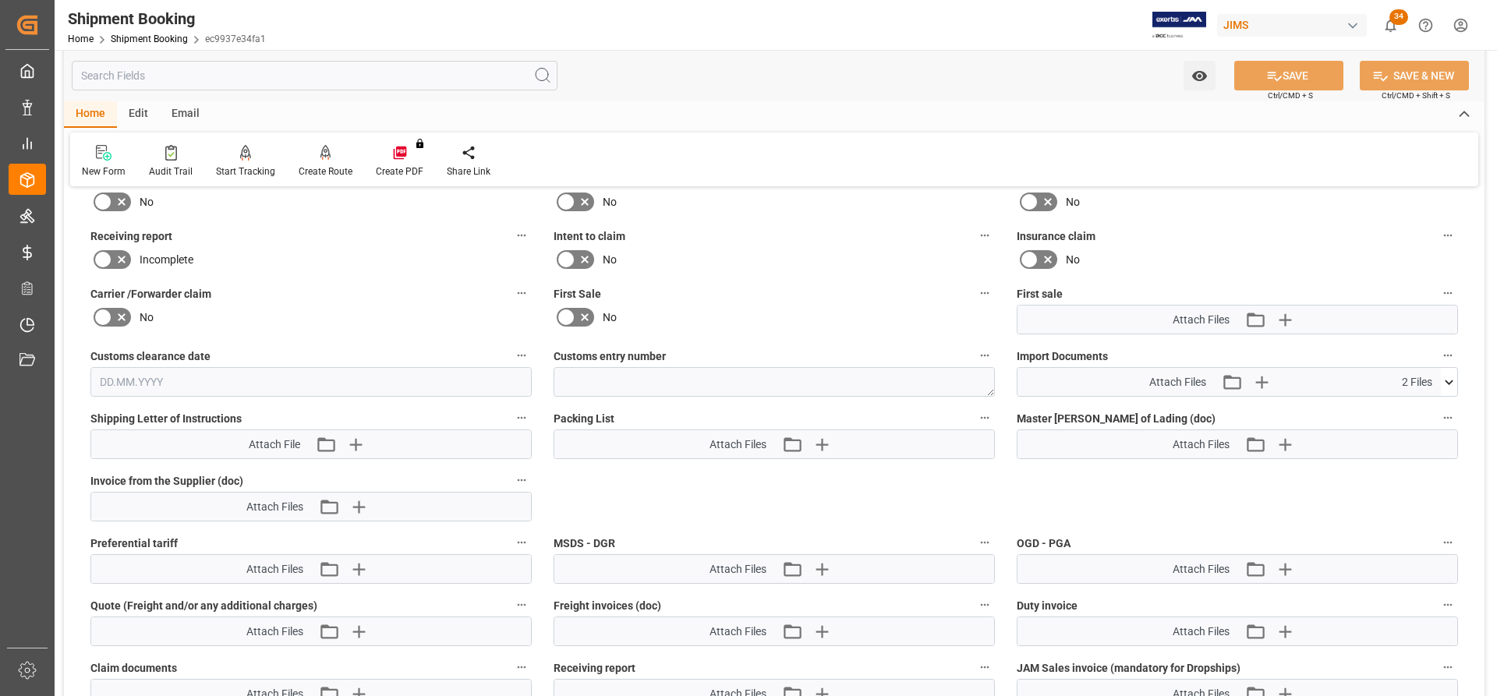
scroll to position [1712, 0]
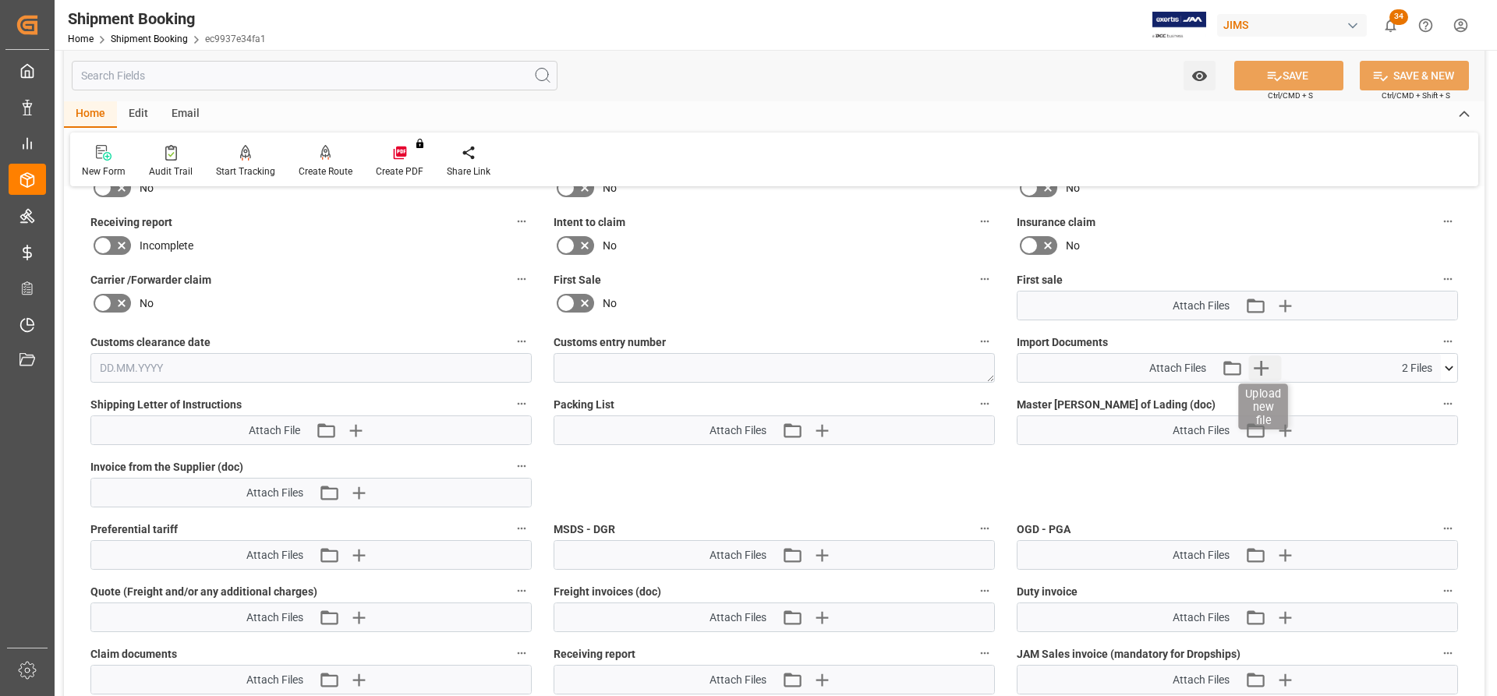
click at [1266, 368] on icon "button" at bounding box center [1261, 368] width 15 height 15
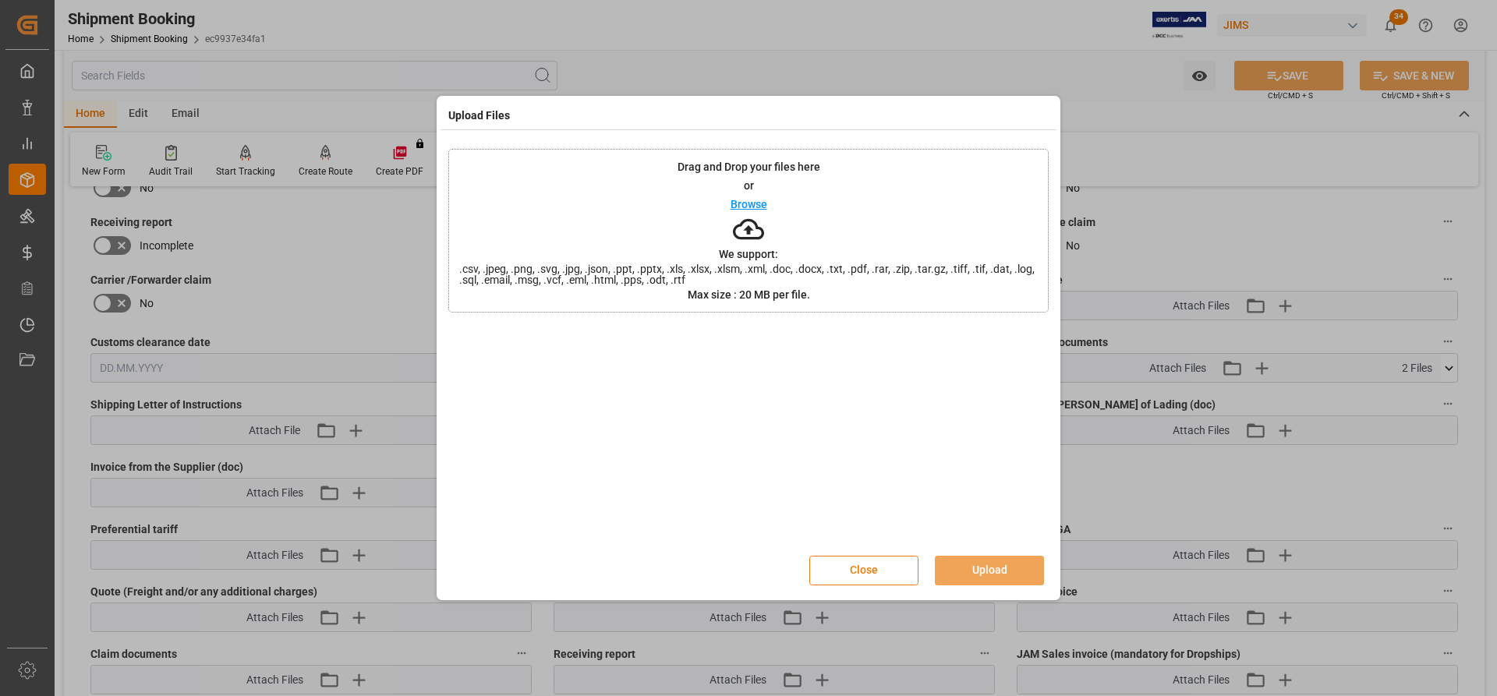
click at [842, 560] on button "Close" at bounding box center [863, 571] width 109 height 30
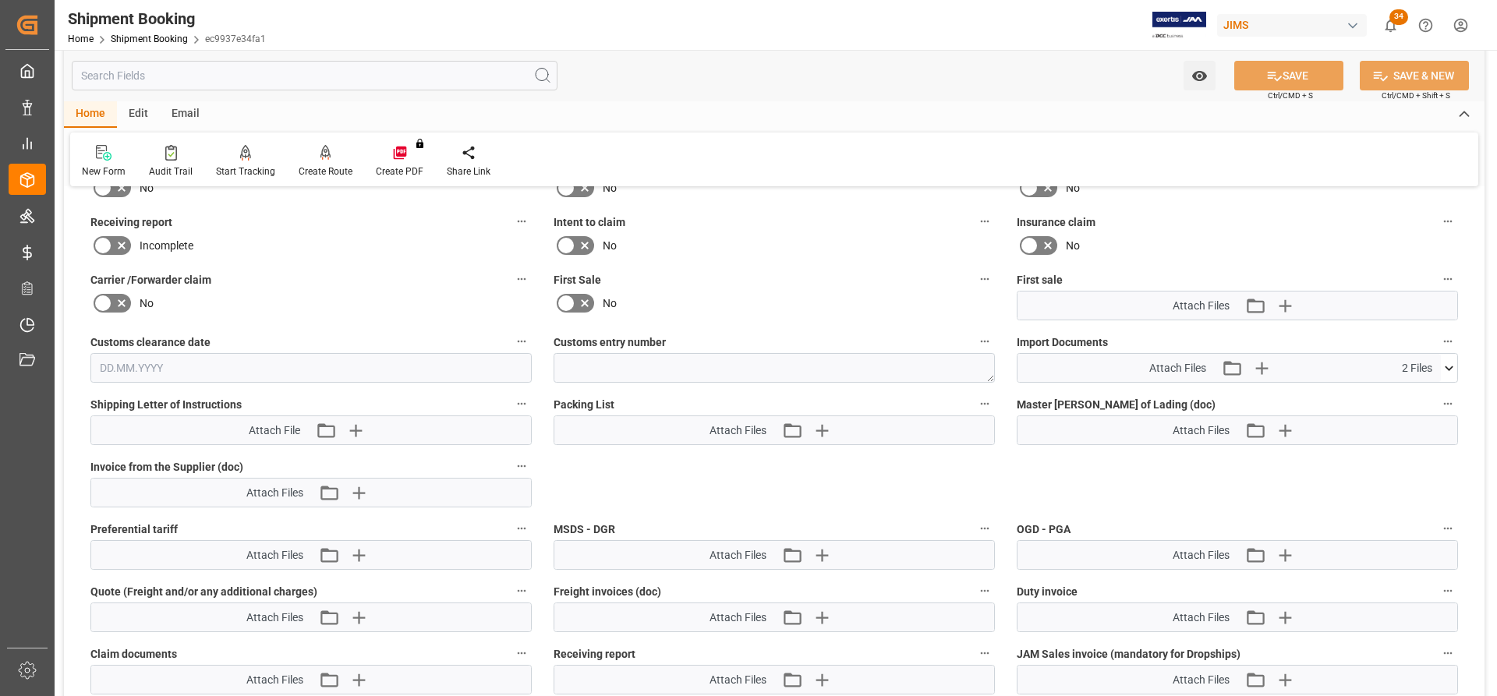
click at [1451, 362] on icon at bounding box center [1449, 368] width 16 height 16
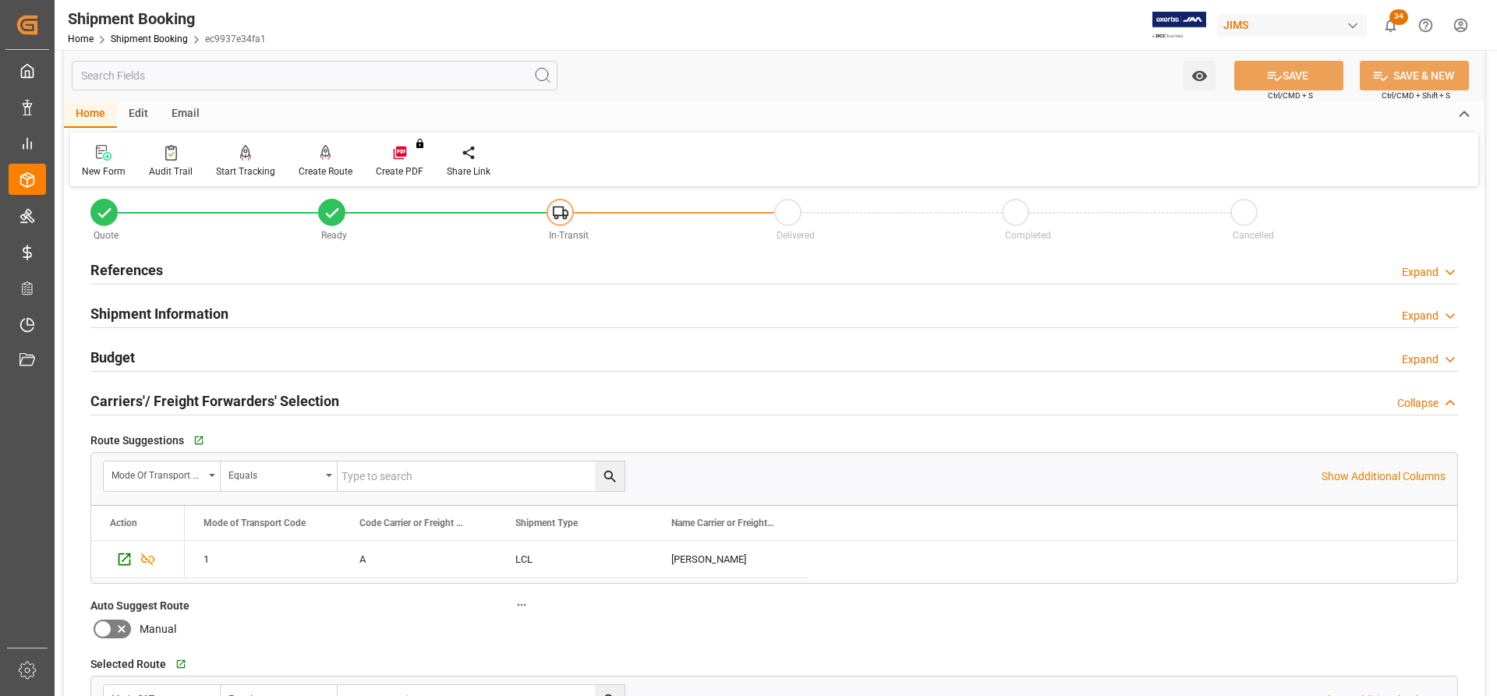
scroll to position [0, 0]
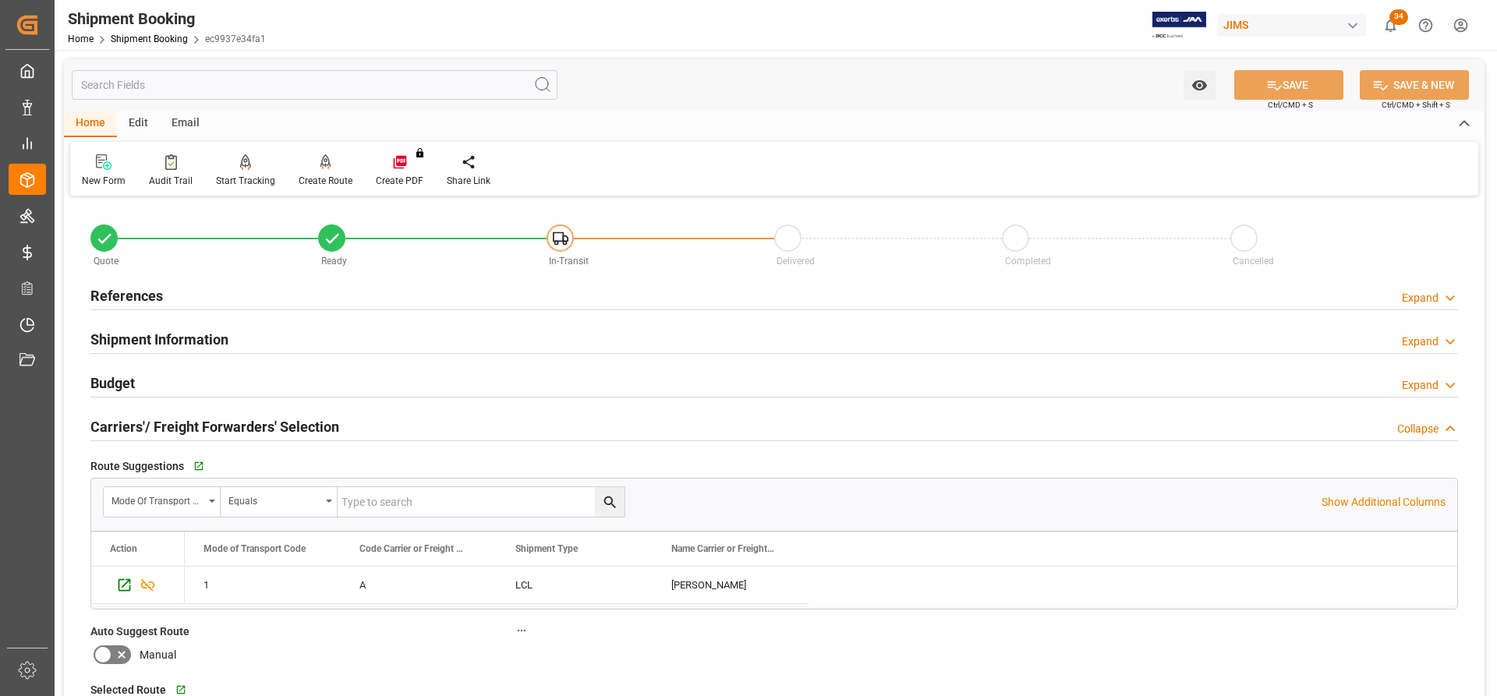
click at [117, 290] on h2 "References" at bounding box center [126, 295] width 72 height 21
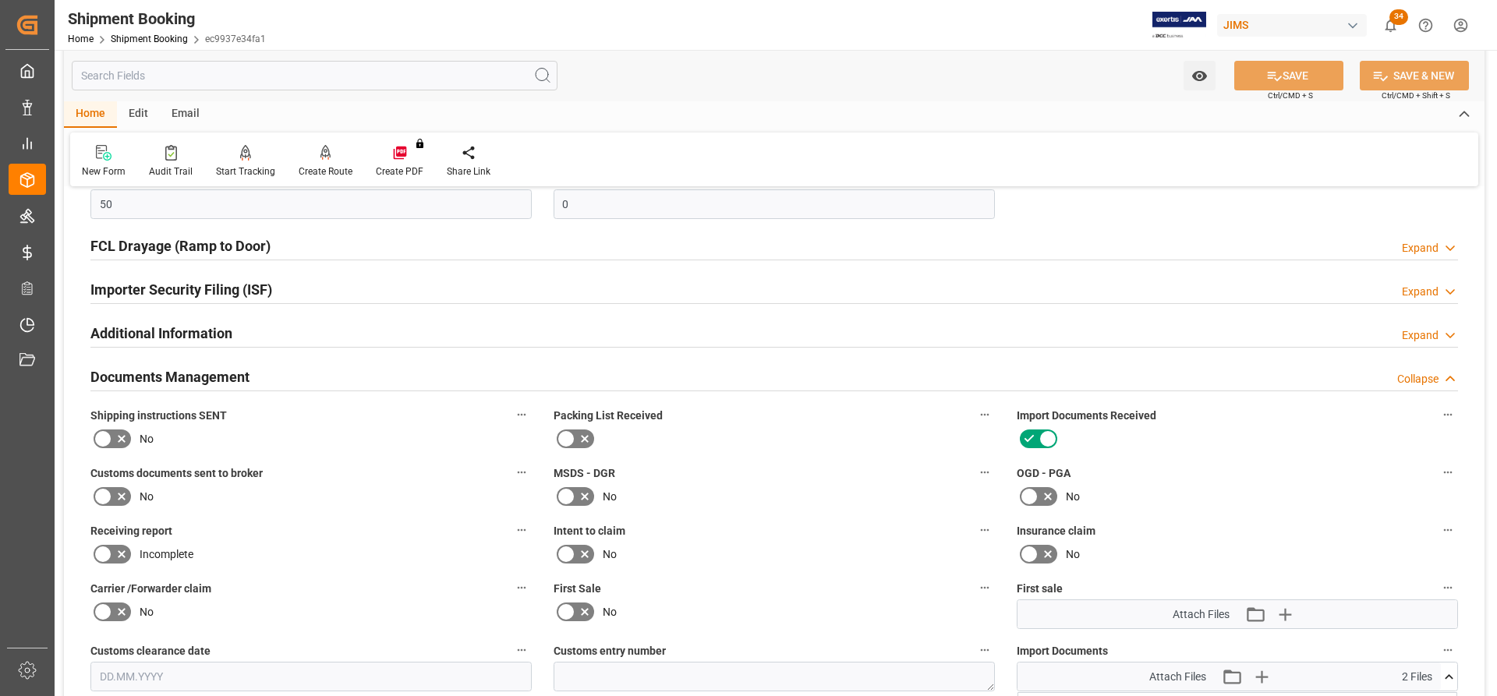
scroll to position [2105, 0]
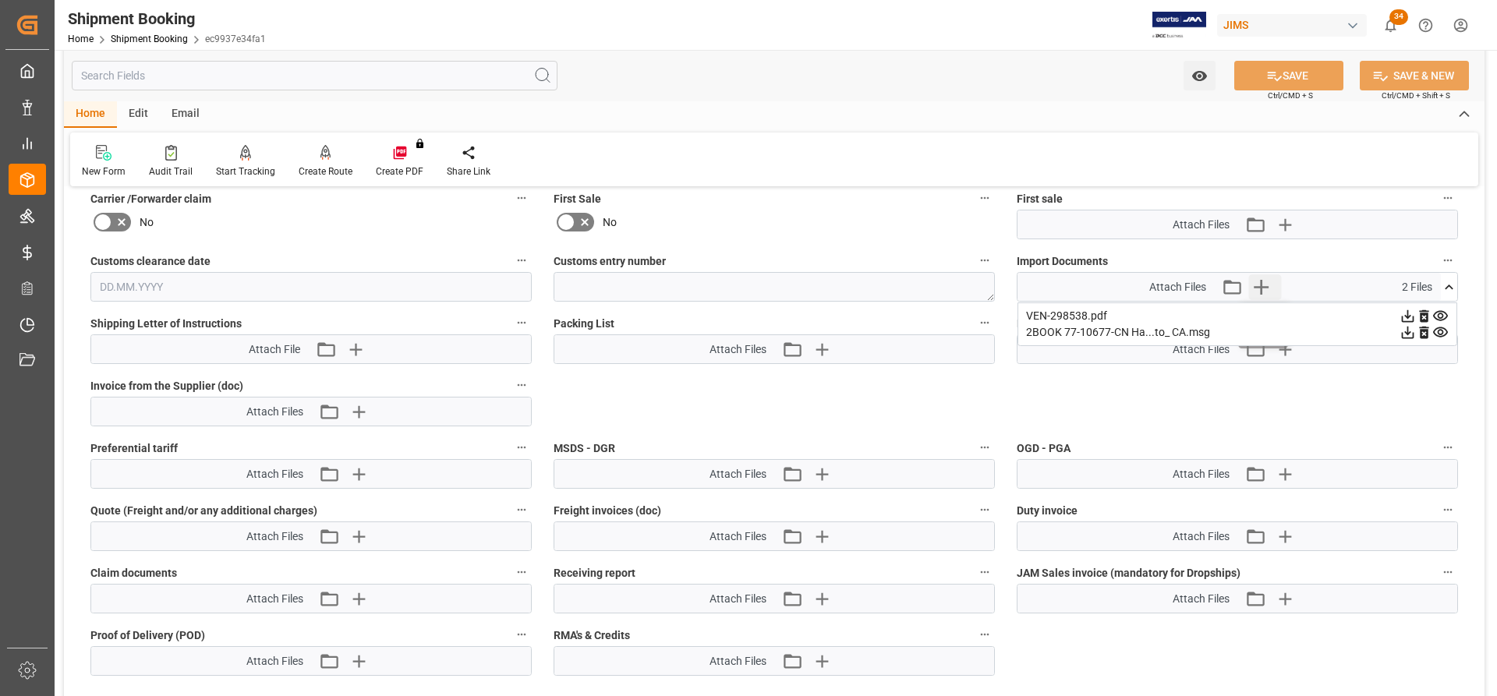
click at [1259, 285] on icon "button" at bounding box center [1260, 286] width 25 height 25
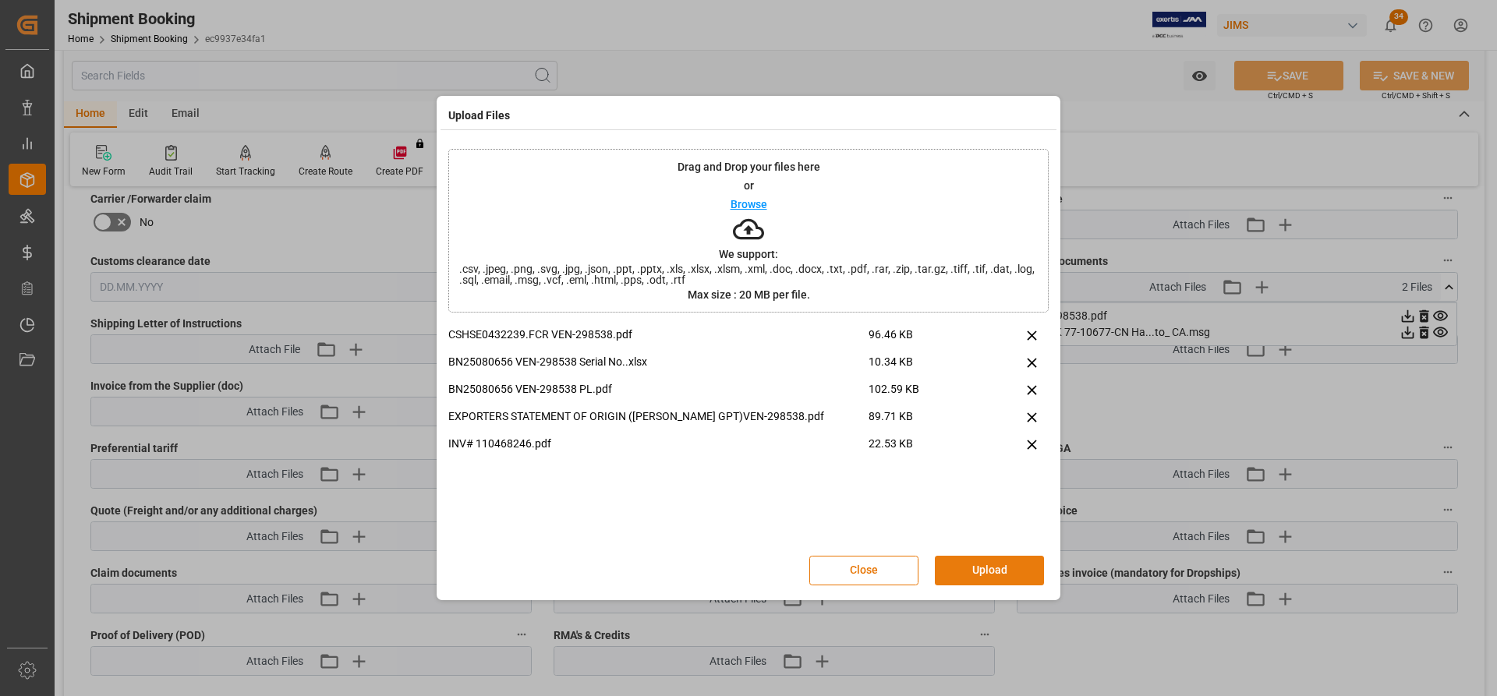
click at [991, 575] on button "Upload" at bounding box center [989, 571] width 109 height 30
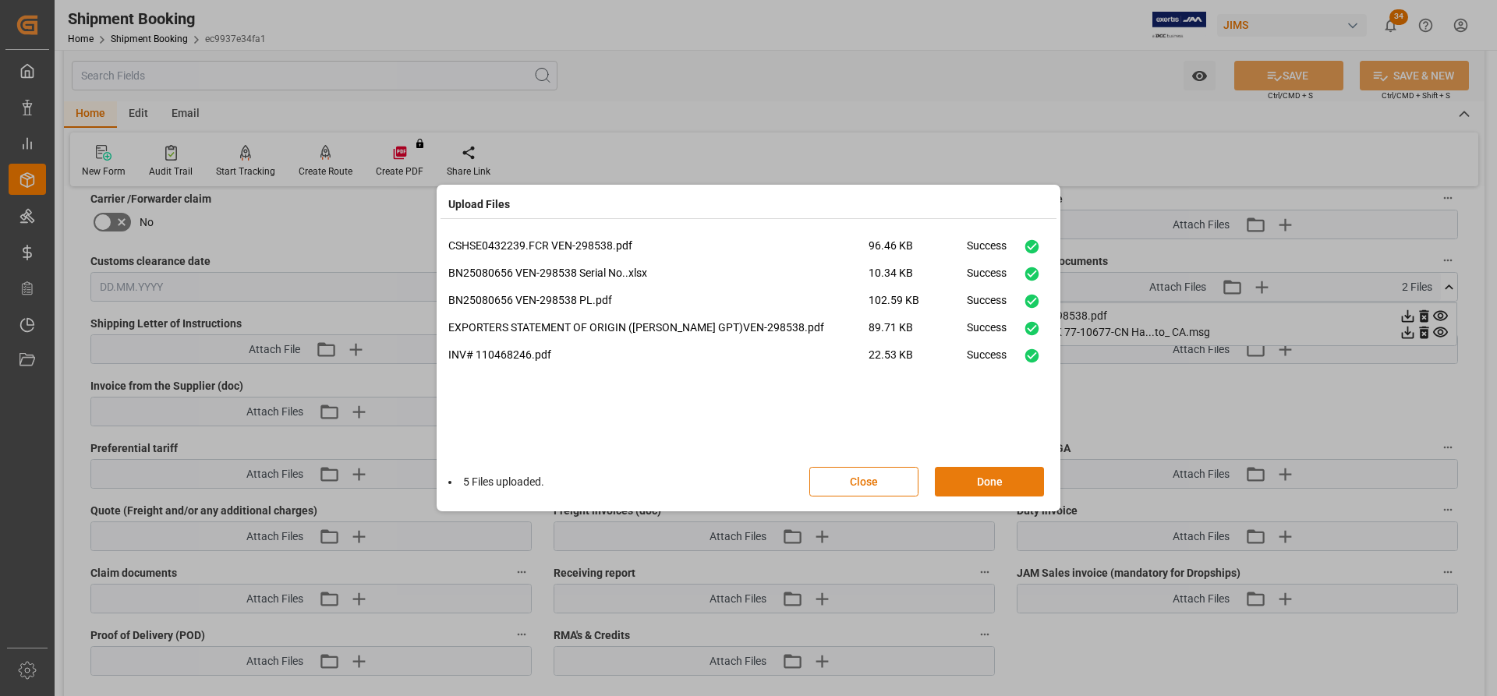
click at [984, 476] on button "Done" at bounding box center [989, 482] width 109 height 30
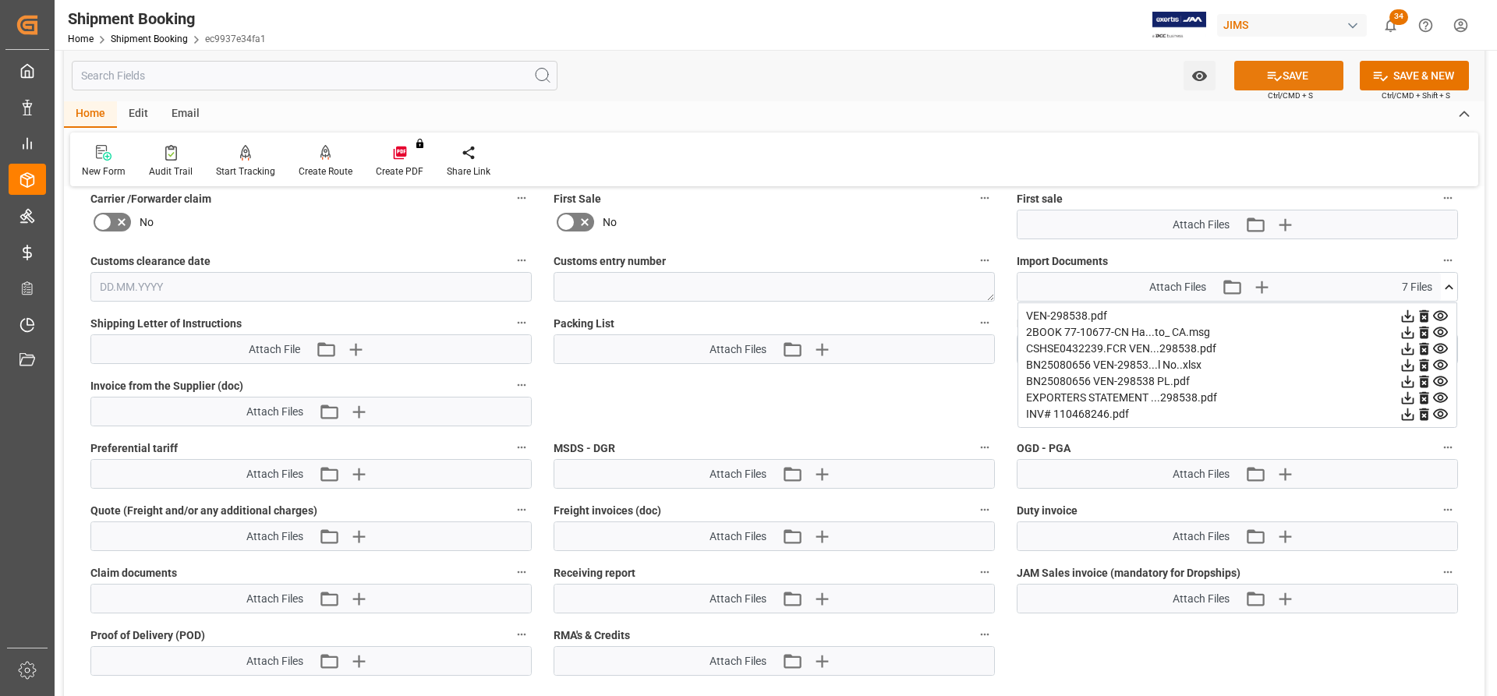
click at [1325, 70] on button "SAVE" at bounding box center [1288, 76] width 109 height 30
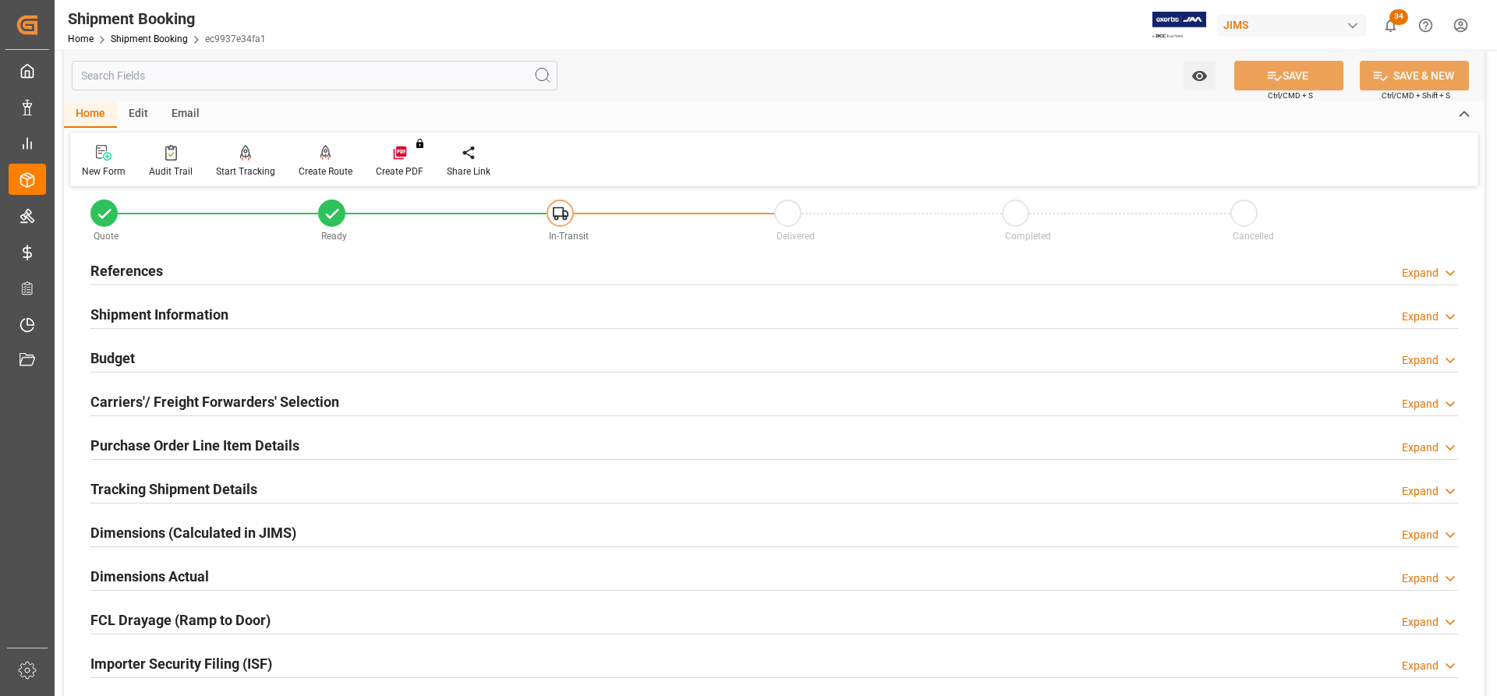
scroll to position [0, 0]
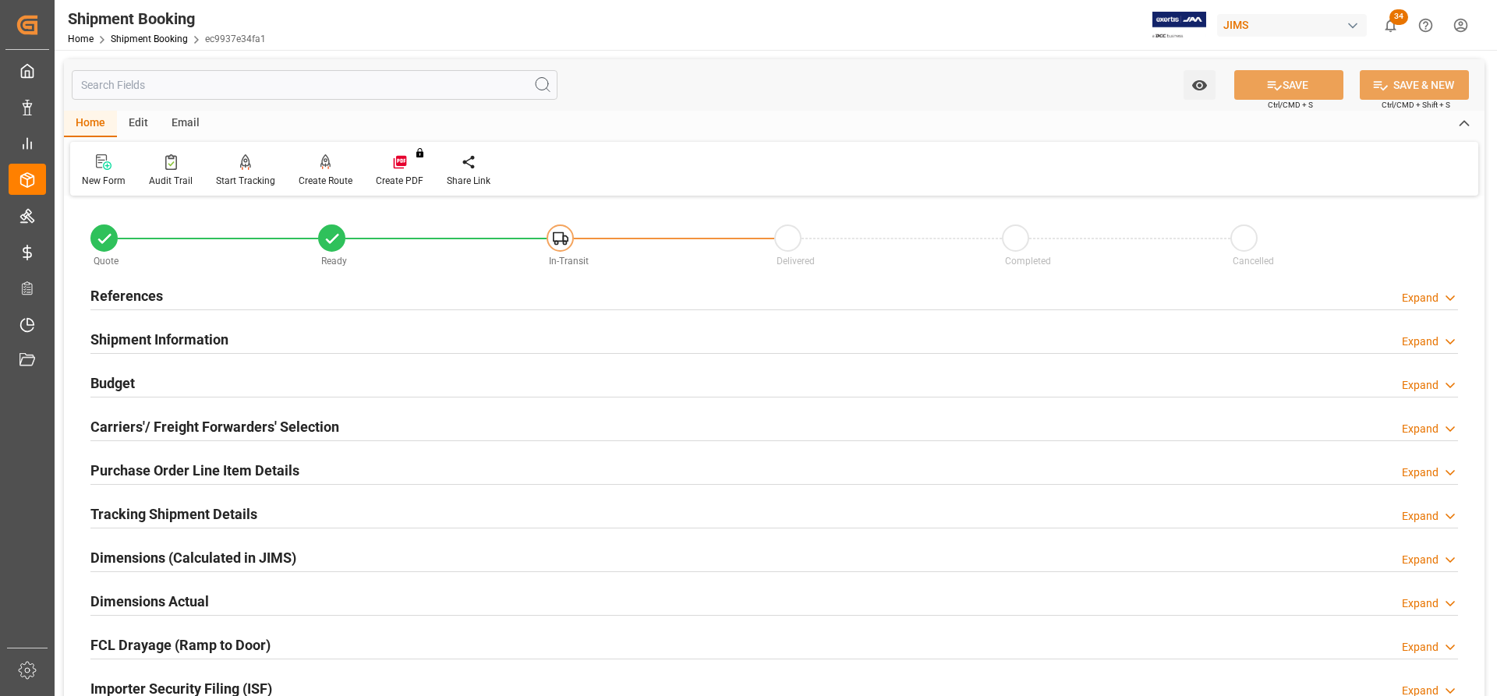
click at [111, 292] on h2 "References" at bounding box center [126, 295] width 72 height 21
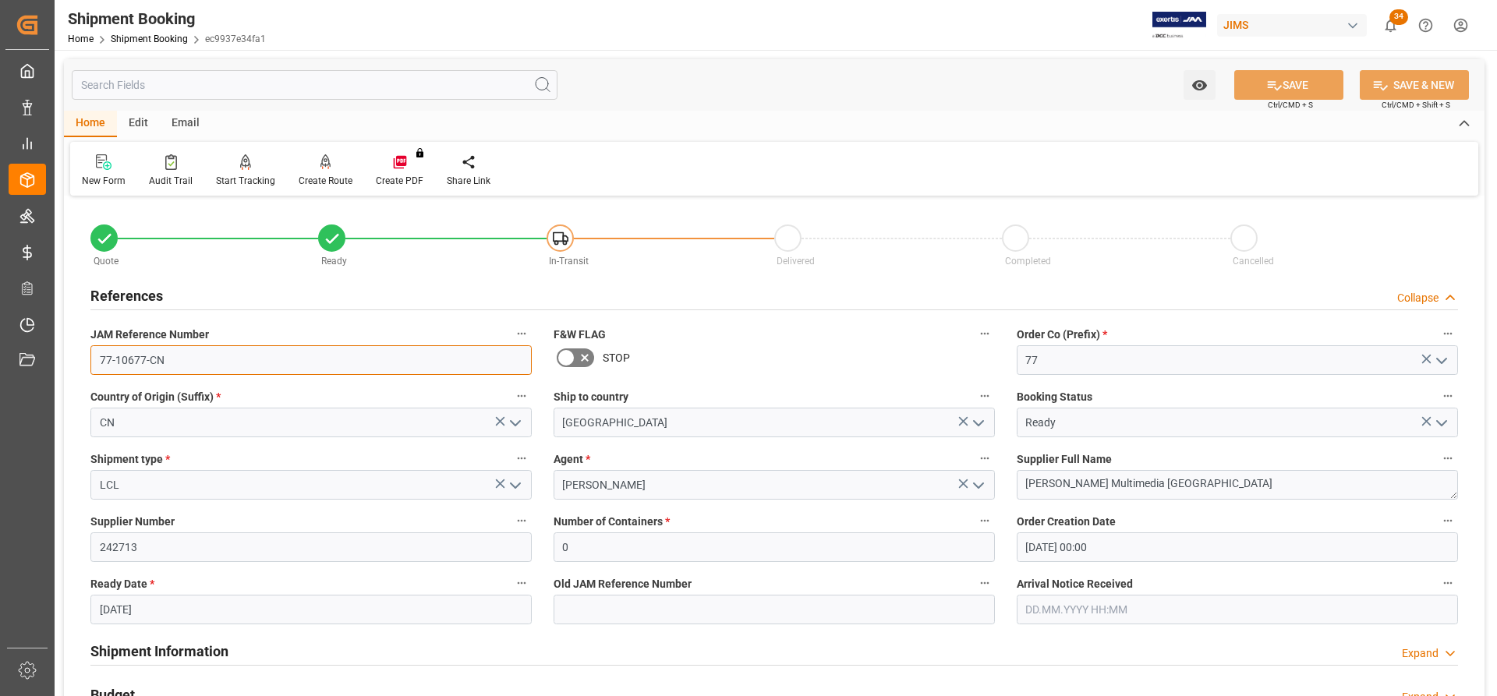
drag, startPoint x: 176, startPoint y: 362, endPoint x: 78, endPoint y: 355, distance: 98.5
click at [78, 355] on div "Quote Ready In-Transit Delivered Completed Cancelled References Collapse JAM Re…" at bounding box center [774, 684] width 1420 height 969
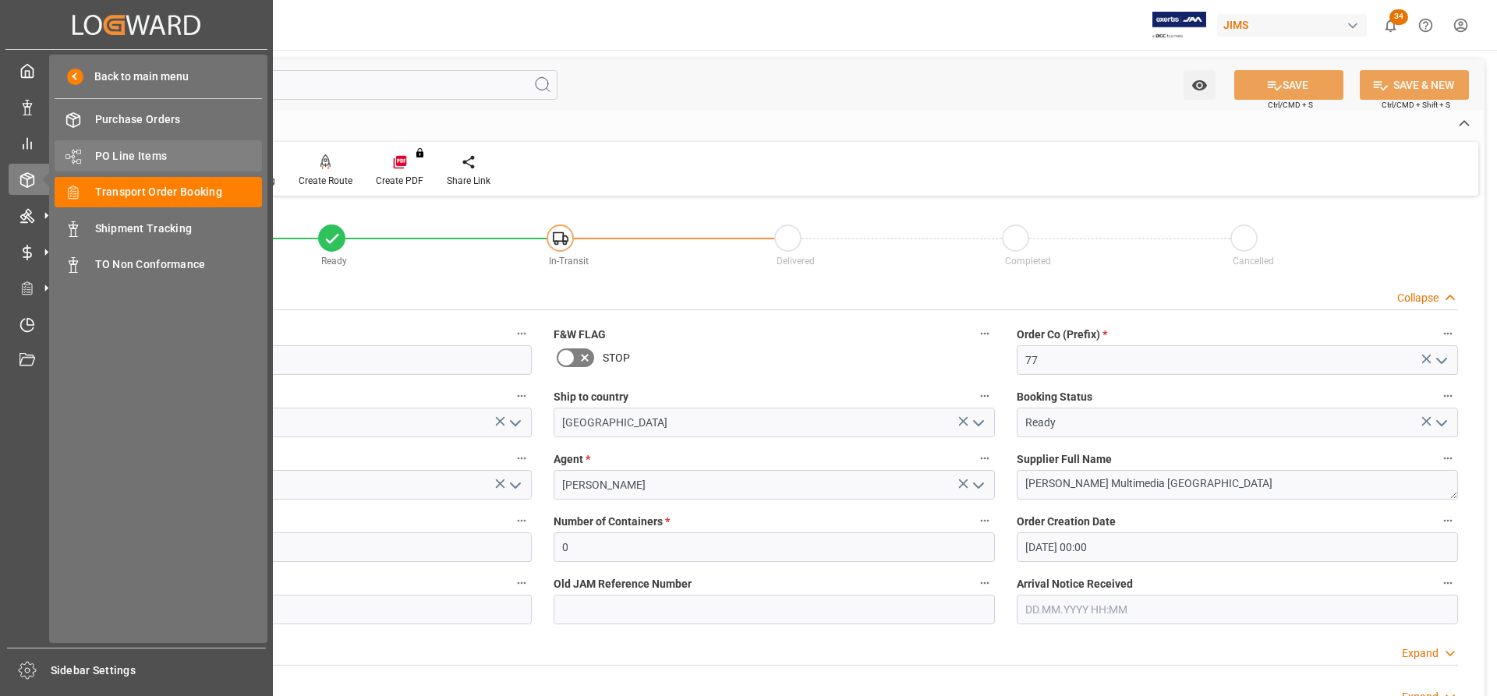
click at [131, 155] on span "PO Line Items" at bounding box center [179, 156] width 168 height 16
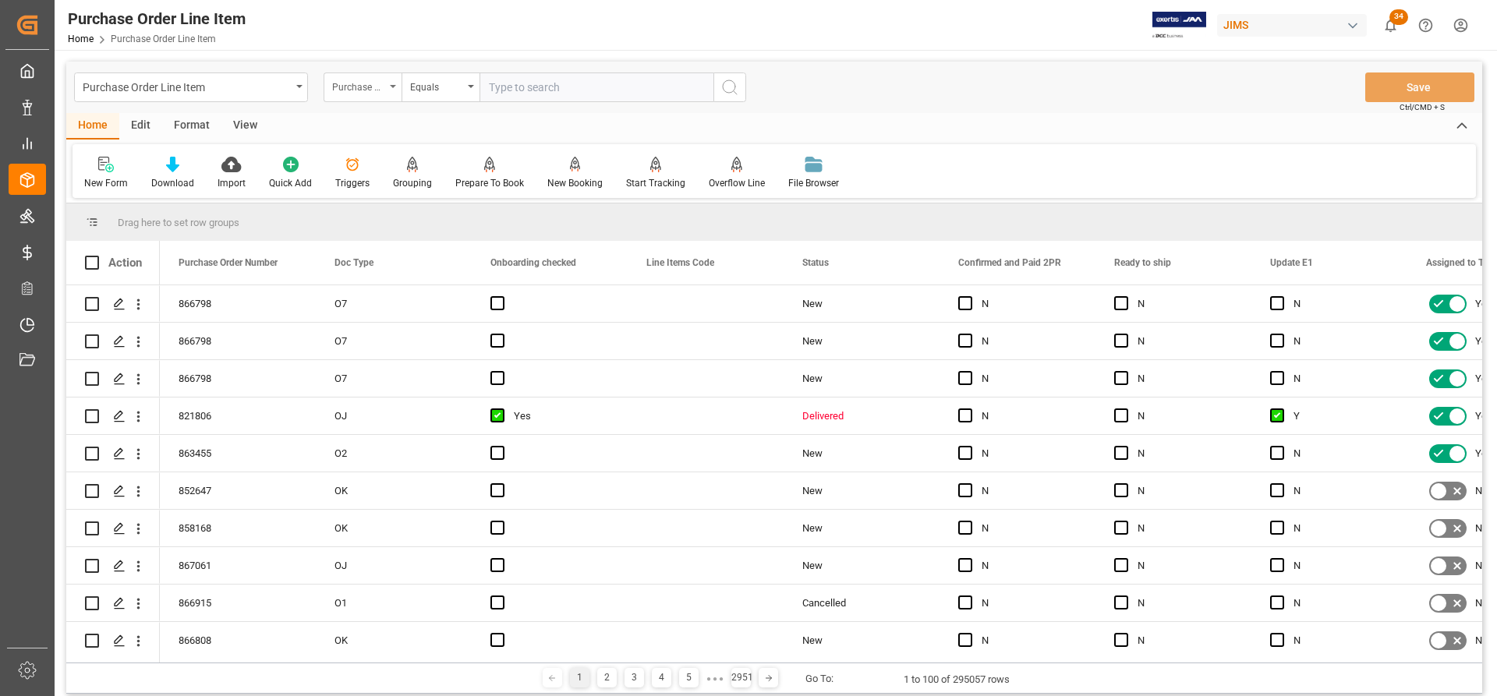
click at [389, 85] on div "Purchase Order Number" at bounding box center [363, 87] width 78 height 30
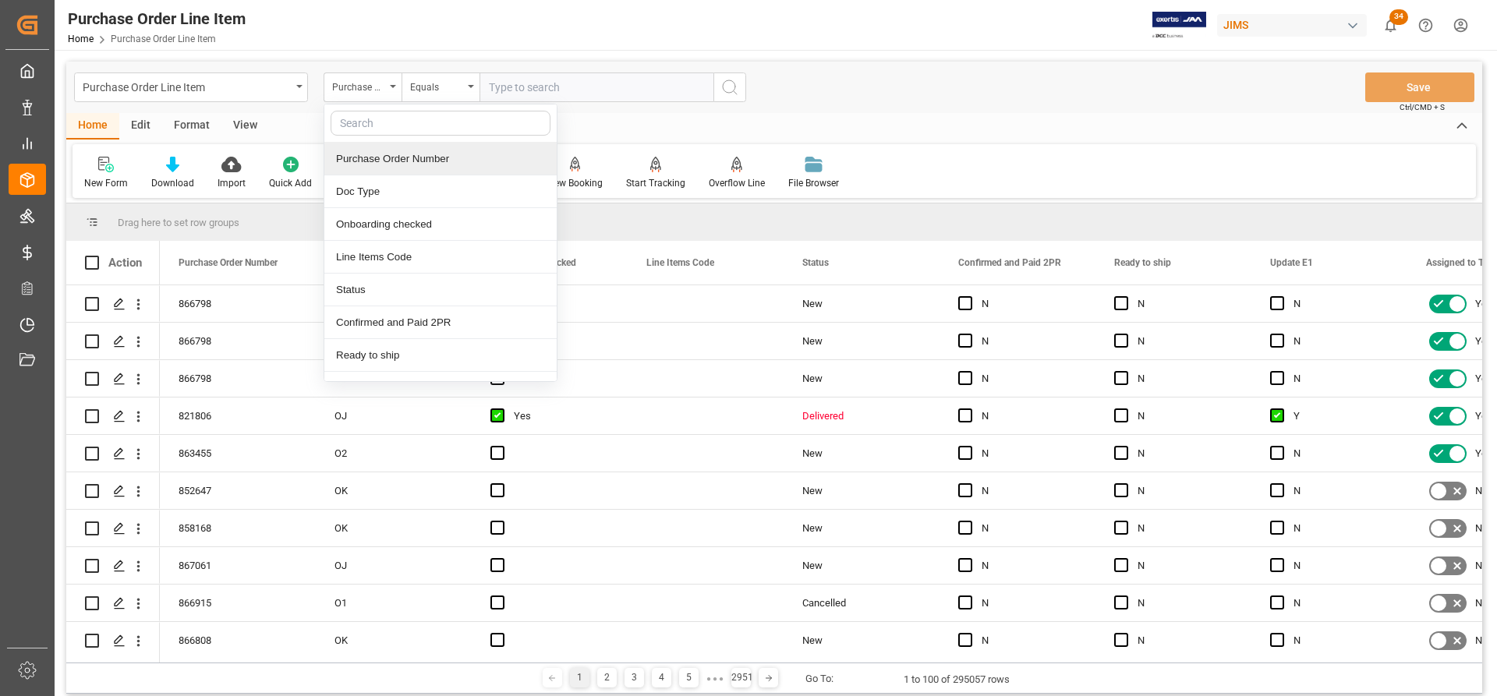
click at [355, 118] on input "text" at bounding box center [441, 123] width 220 height 25
type input "ref"
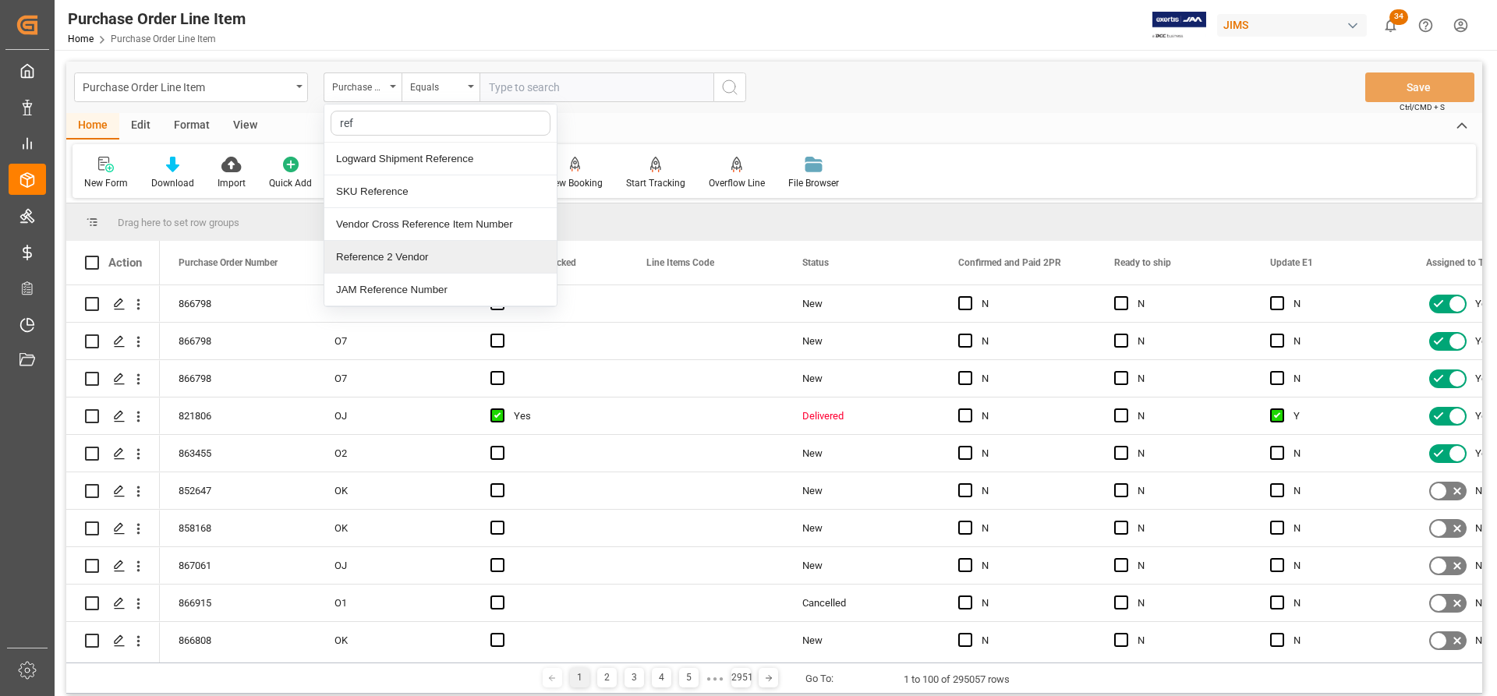
click at [379, 255] on div "Reference 2 Vendor" at bounding box center [440, 257] width 232 height 33
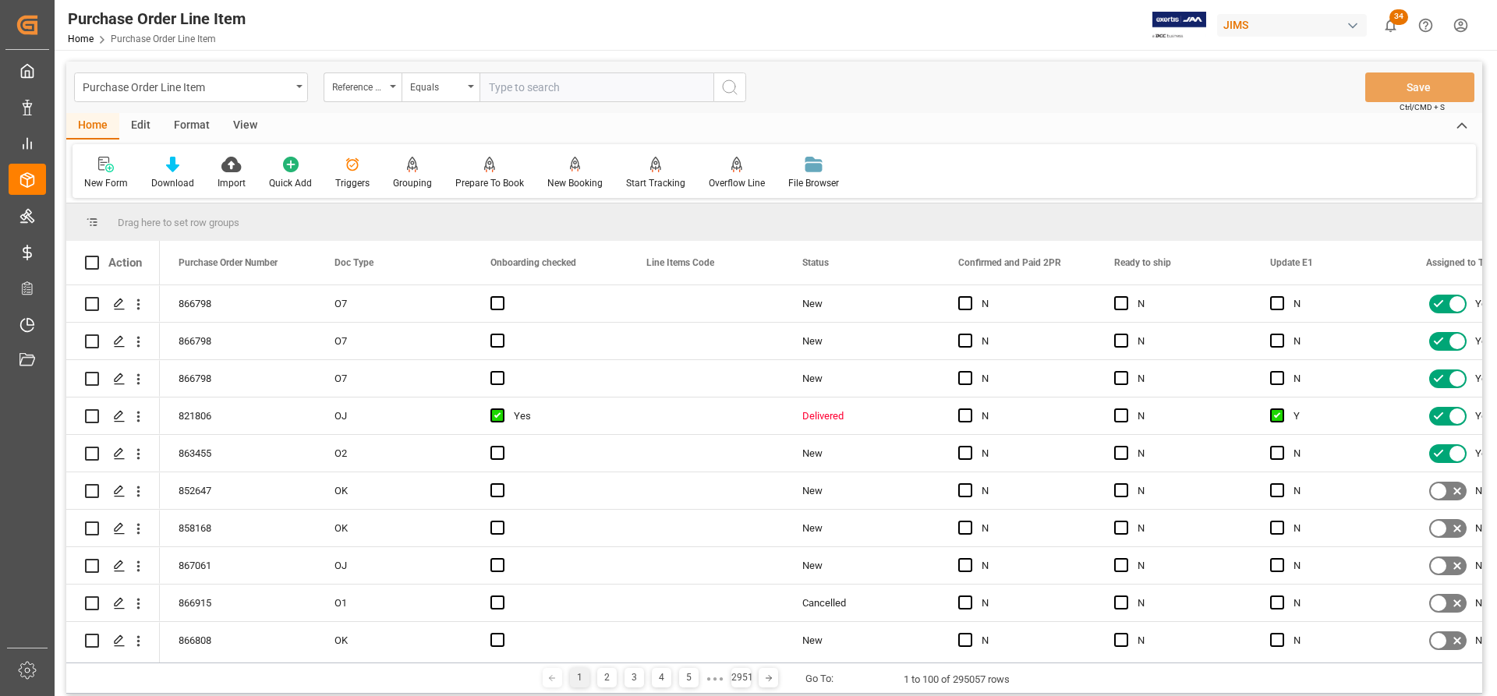
click at [490, 86] on input "text" at bounding box center [596, 87] width 234 height 30
paste input "77-10677-CN"
type input "77-10677-CN"
click at [727, 92] on circle "search button" at bounding box center [729, 86] width 12 height 12
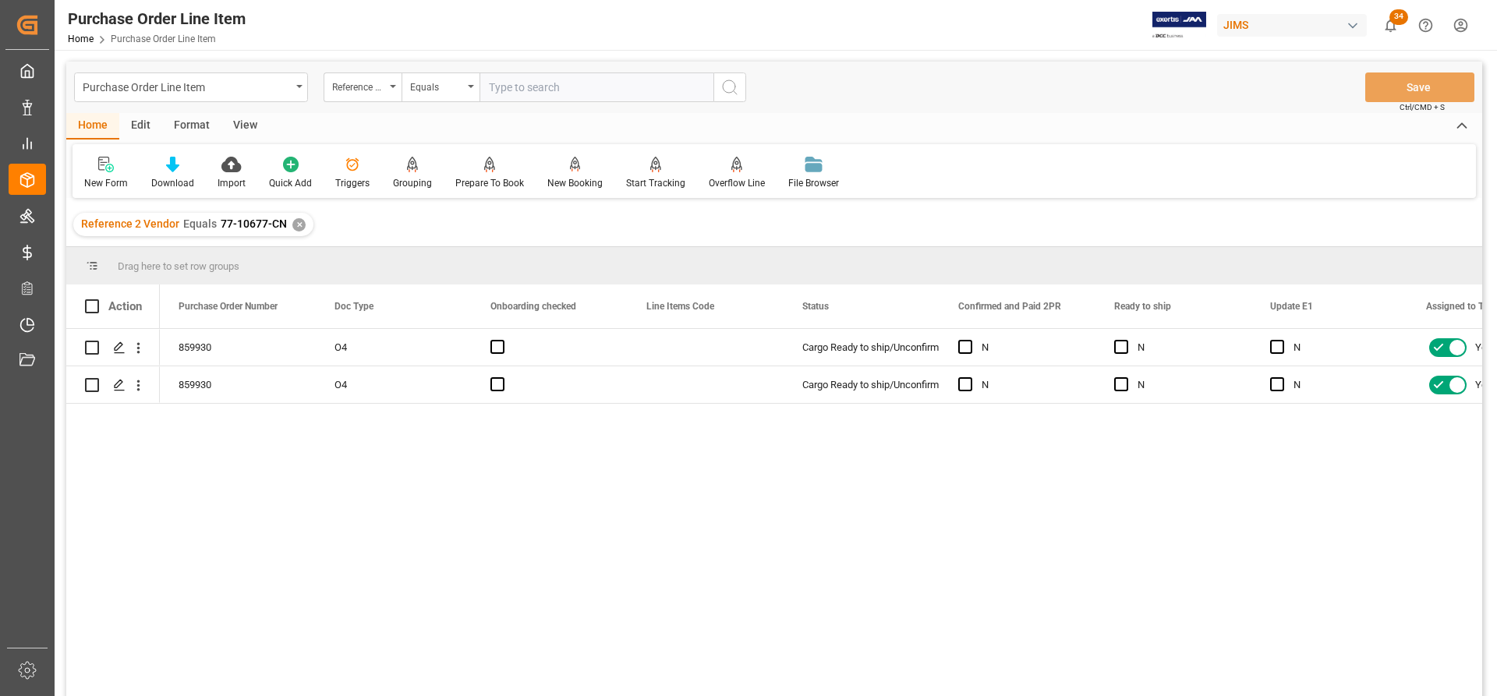
click at [242, 119] on div "View" at bounding box center [245, 126] width 48 height 27
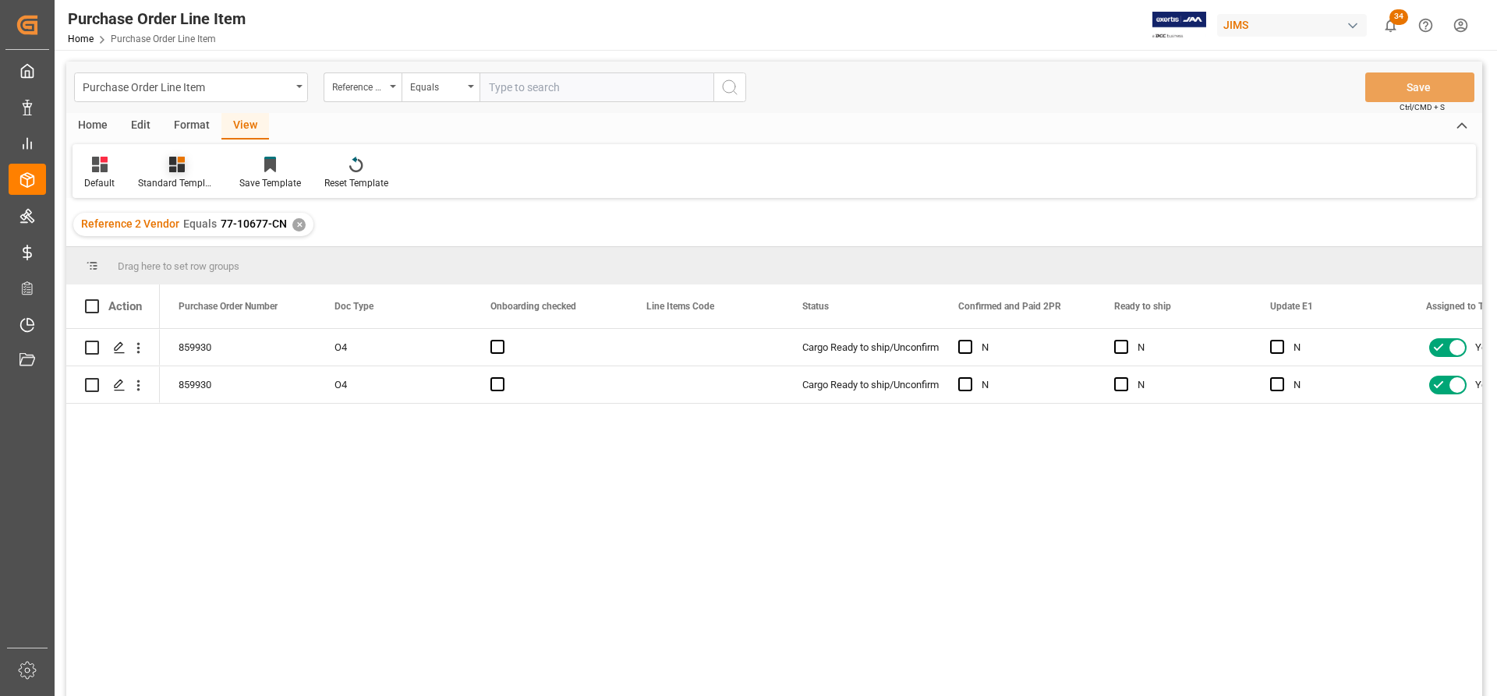
click at [182, 179] on div "Standard Templates" at bounding box center [177, 183] width 78 height 14
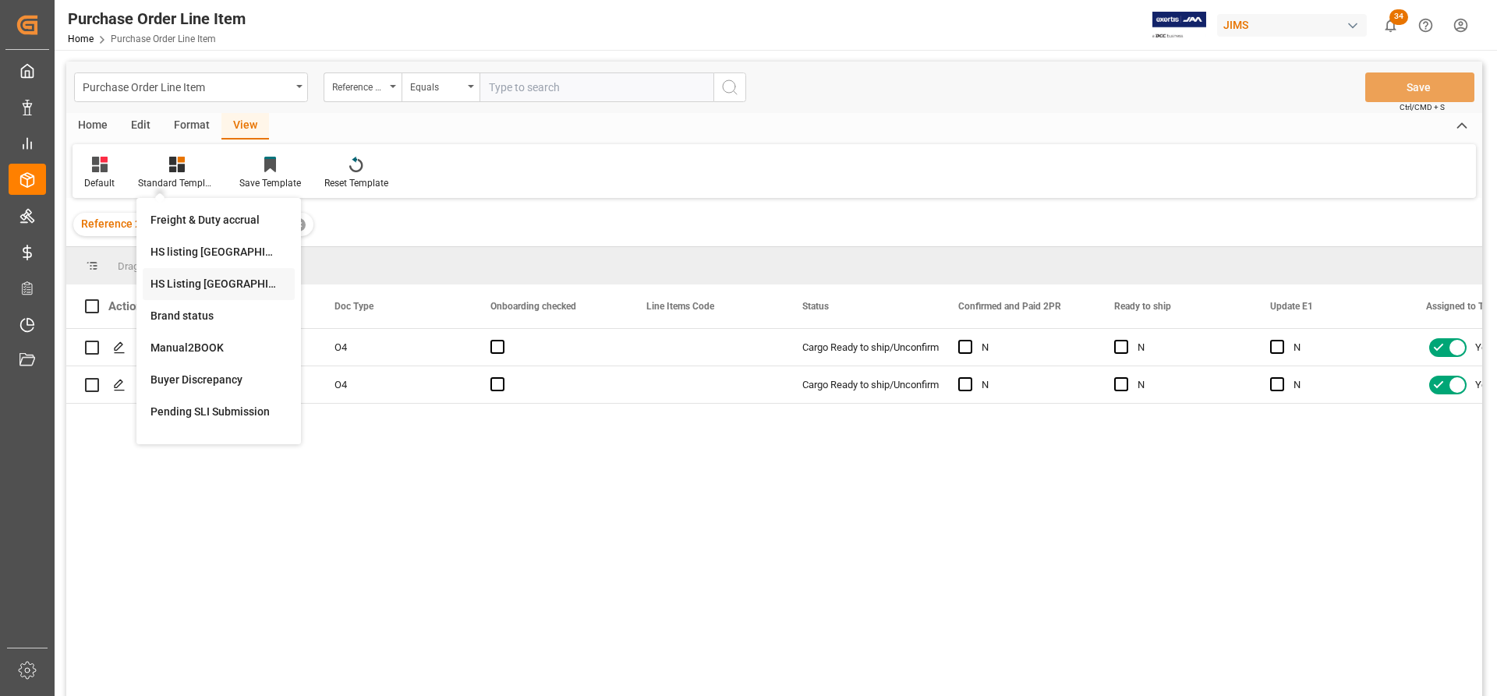
click at [175, 281] on div "HS Listing CANADA" at bounding box center [218, 284] width 136 height 16
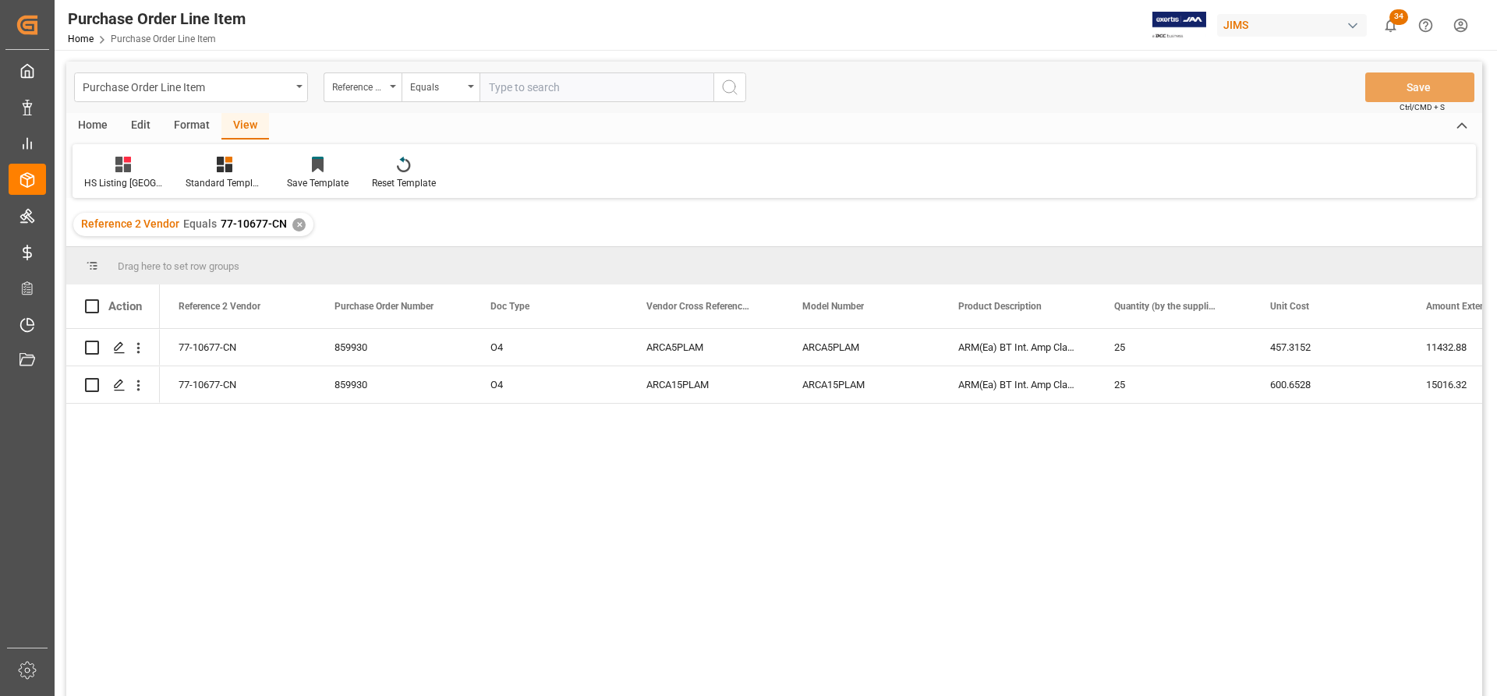
click at [83, 116] on div "Home" at bounding box center [92, 126] width 53 height 27
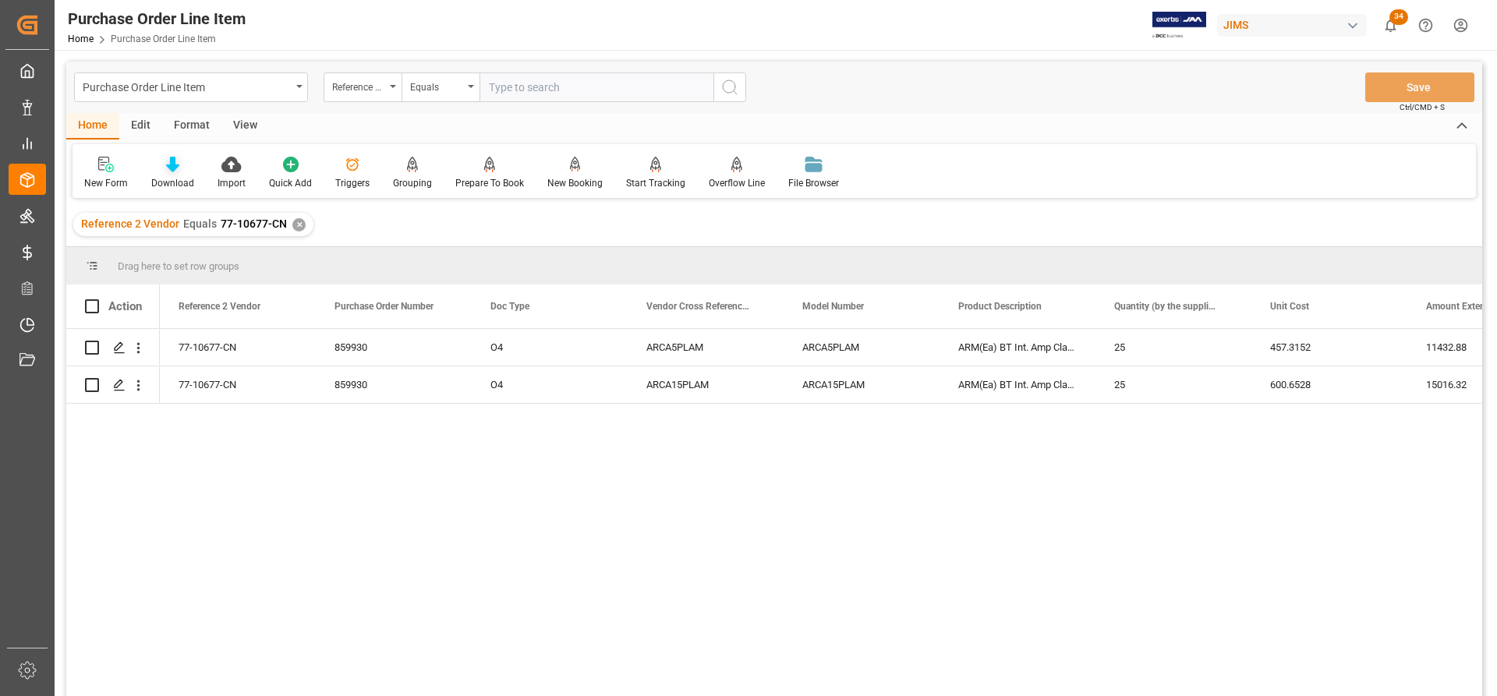
click at [167, 174] on div "Download" at bounding box center [173, 173] width 66 height 34
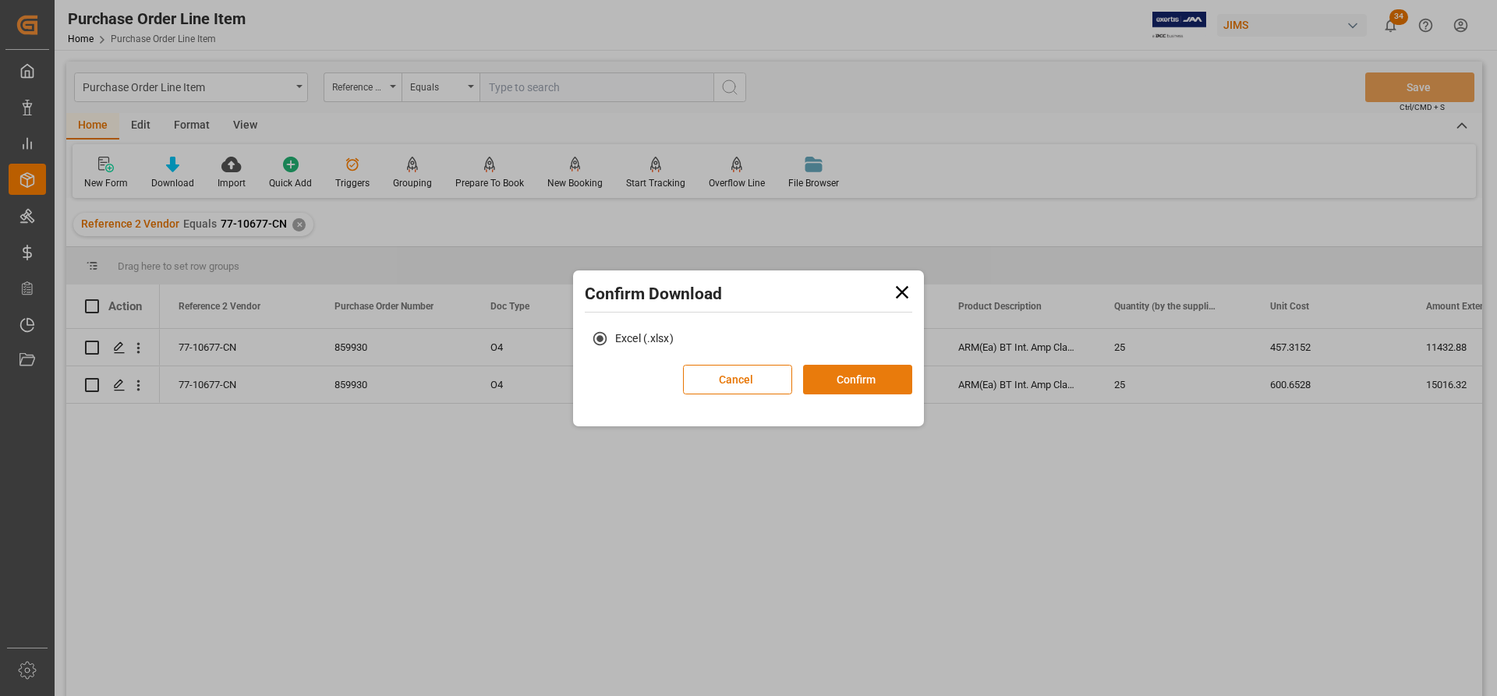
click at [872, 386] on button "Confirm" at bounding box center [857, 380] width 109 height 30
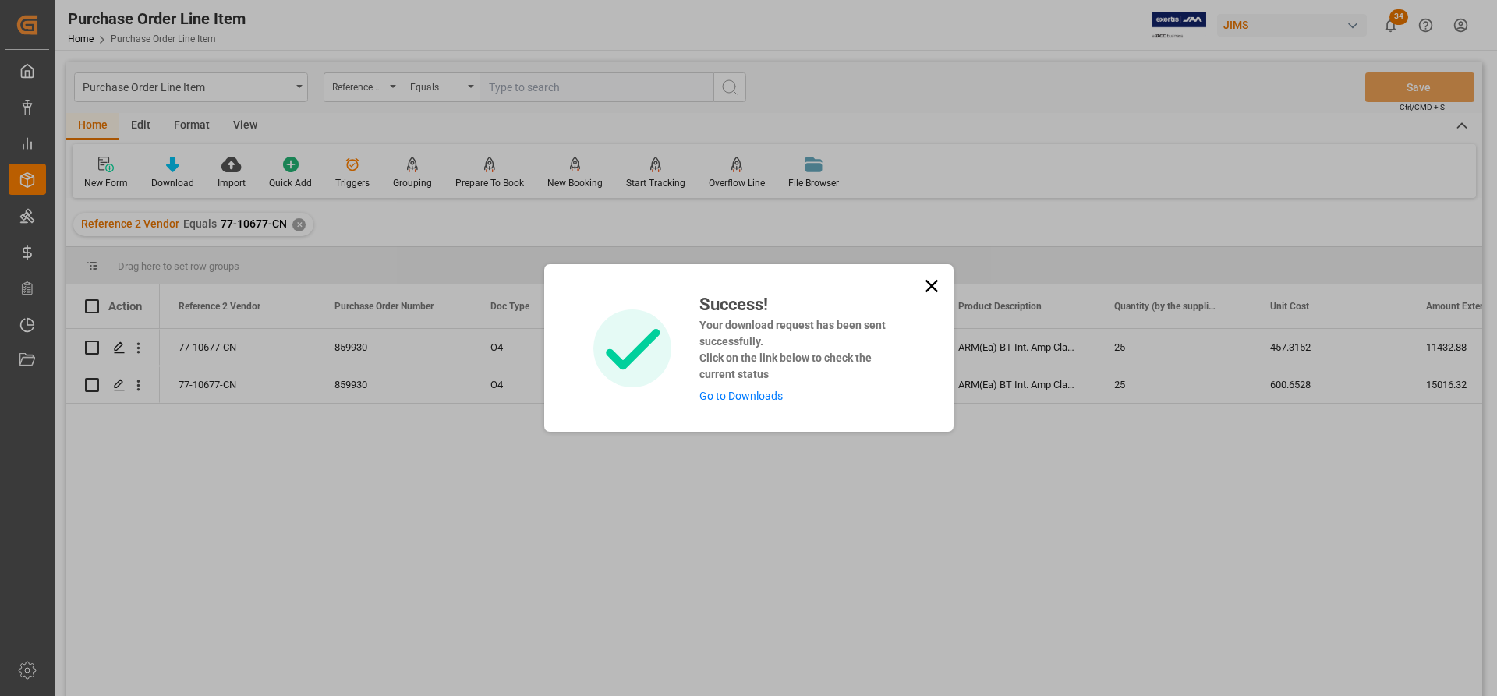
click at [720, 401] on link "Go to Downloads" at bounding box center [740, 396] width 83 height 12
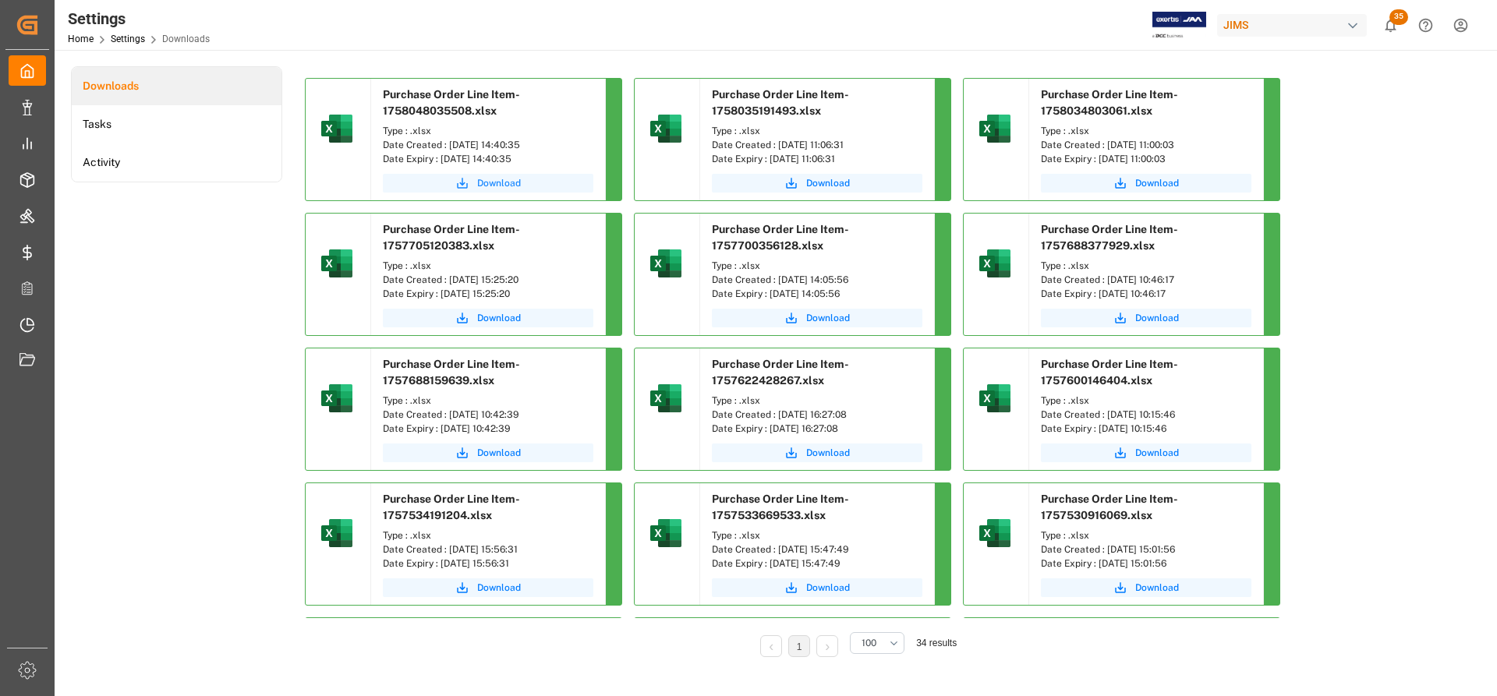
click at [502, 186] on span "Download" at bounding box center [499, 183] width 44 height 14
click at [491, 186] on span "Download" at bounding box center [499, 183] width 44 height 14
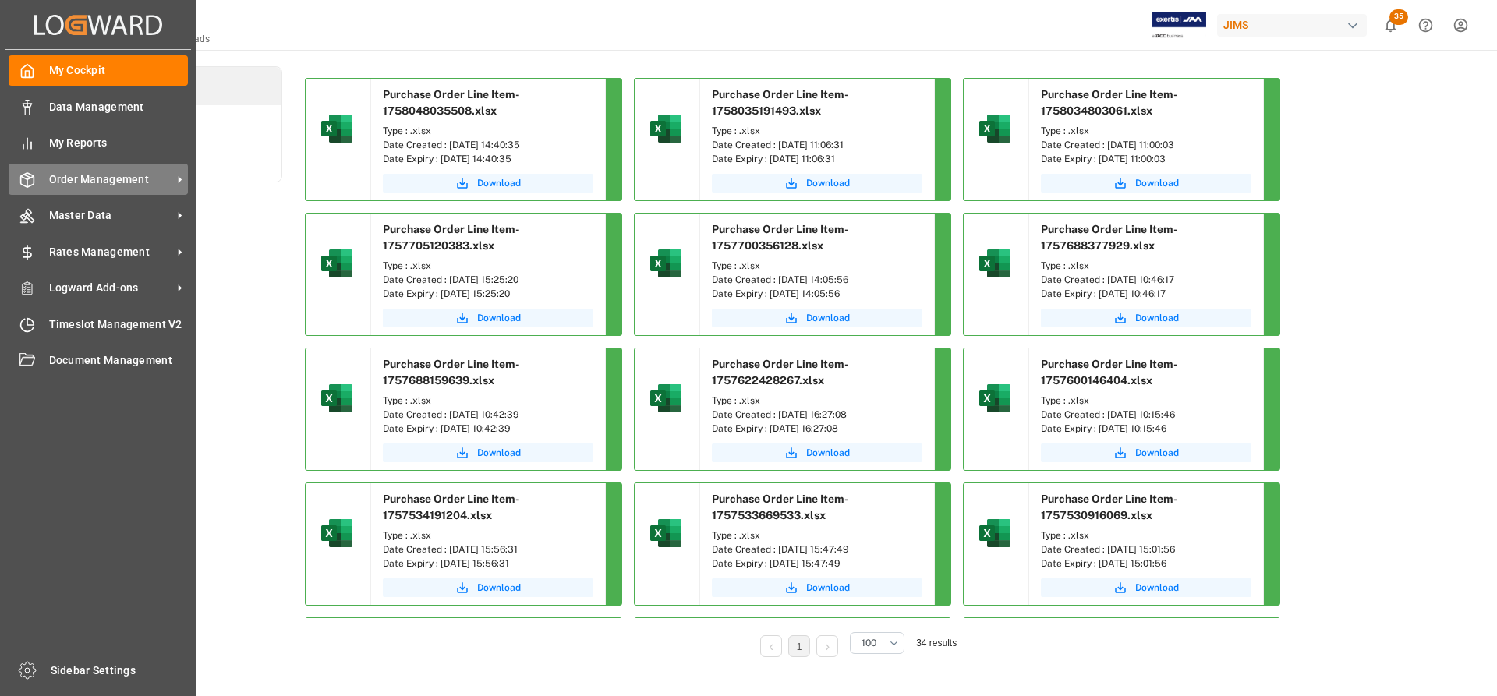
click at [113, 176] on span "Order Management" at bounding box center [110, 179] width 123 height 16
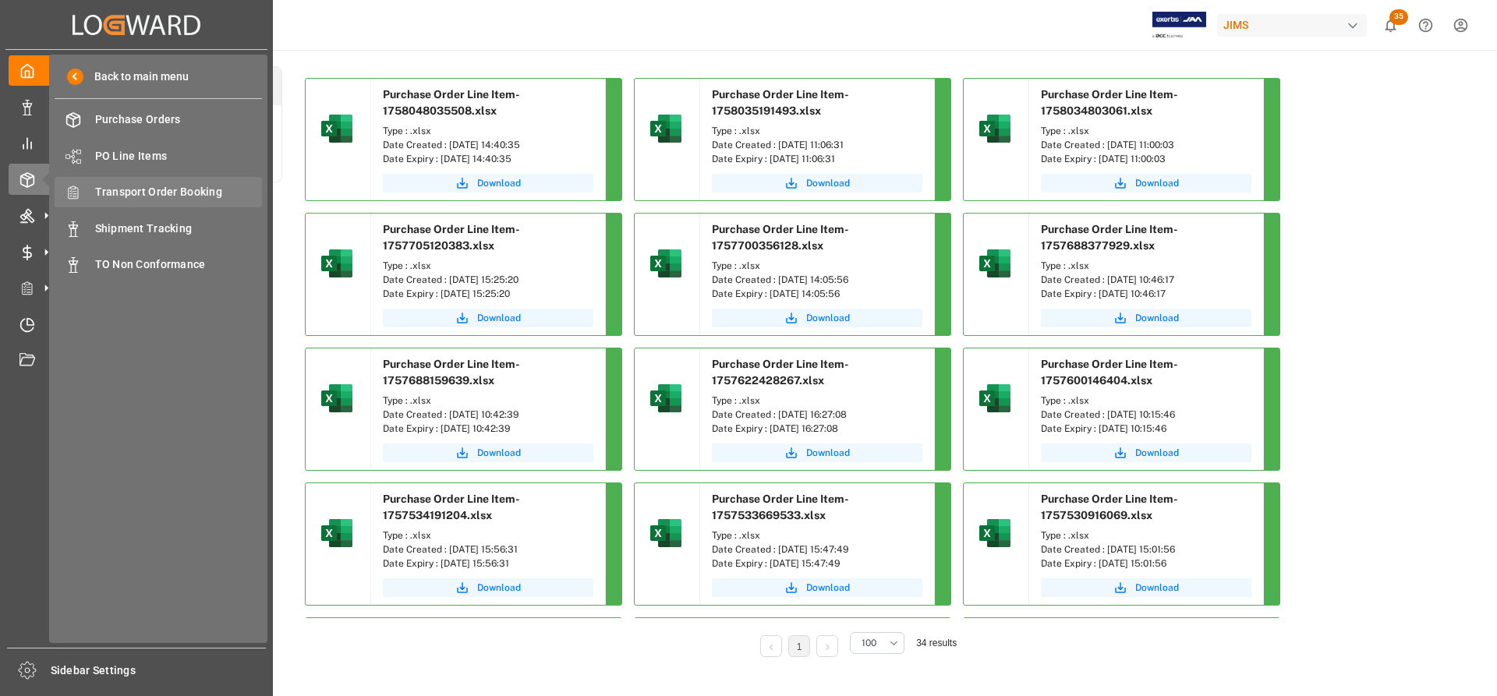
click at [140, 187] on span "Transport Order Booking" at bounding box center [179, 192] width 168 height 16
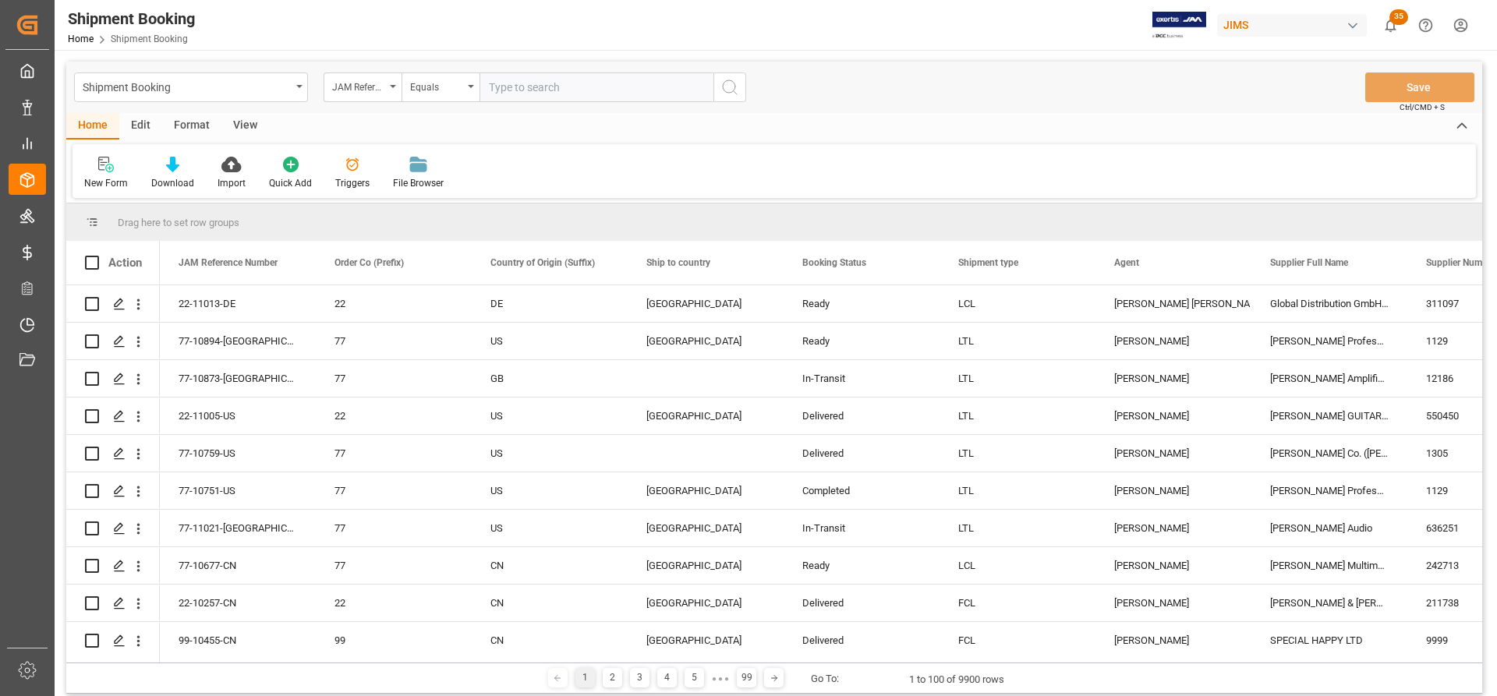
click at [506, 96] on input "text" at bounding box center [596, 87] width 234 height 30
type input "77-10677-CN"
click at [728, 88] on icon "search button" at bounding box center [729, 87] width 19 height 19
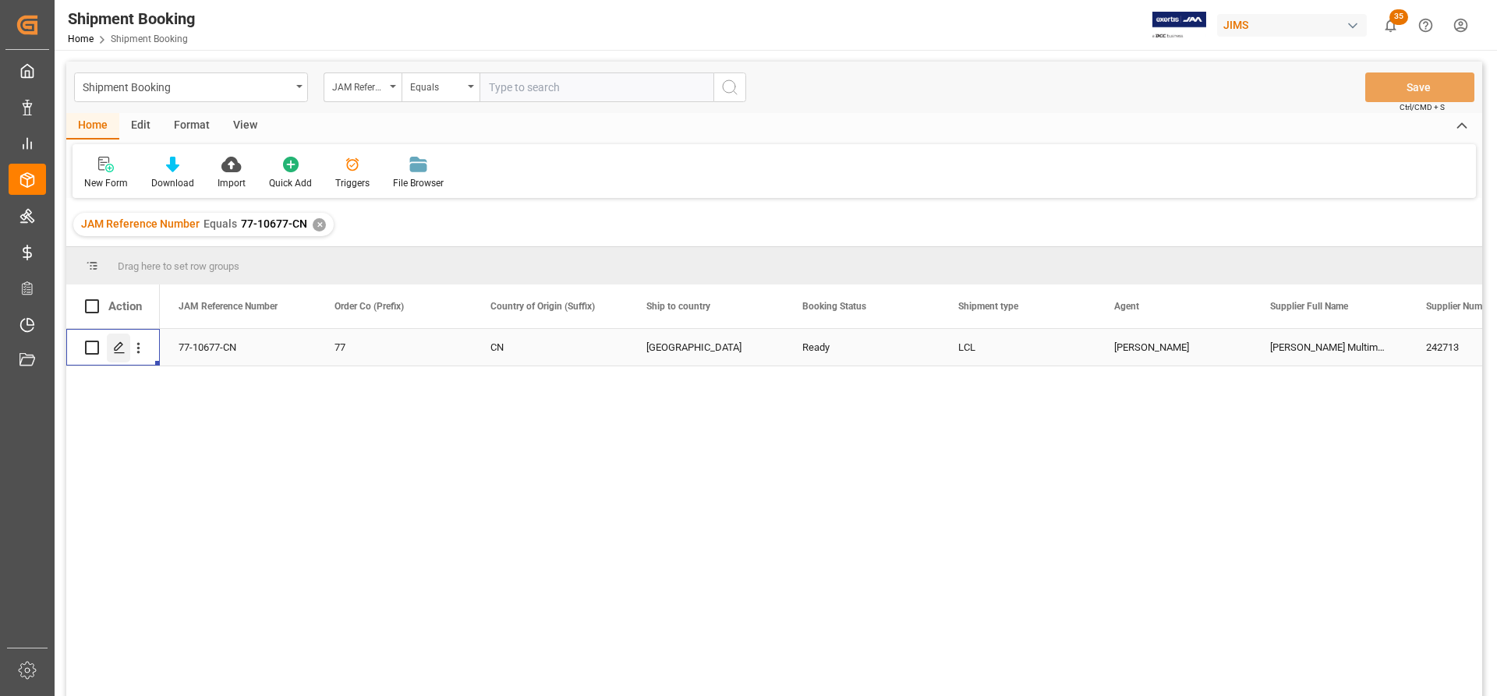
click at [120, 345] on icon "Press SPACE to select this row." at bounding box center [119, 347] width 12 height 12
